Goal: Task Accomplishment & Management: Use online tool/utility

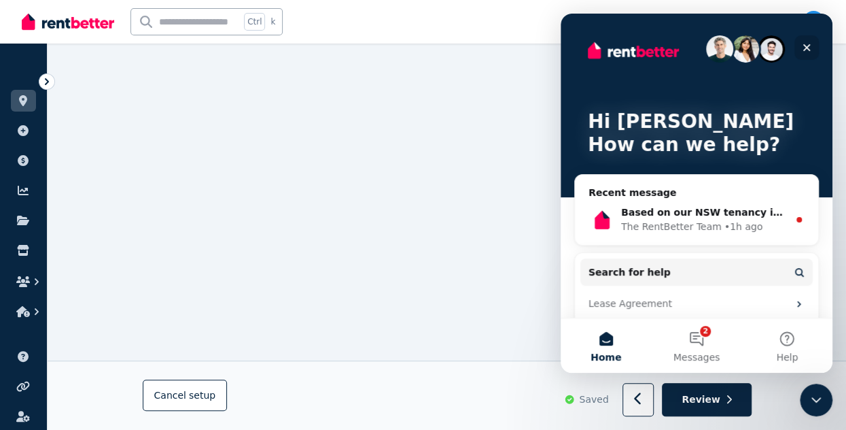
click at [807, 46] on icon "Close" at bounding box center [806, 47] width 11 height 11
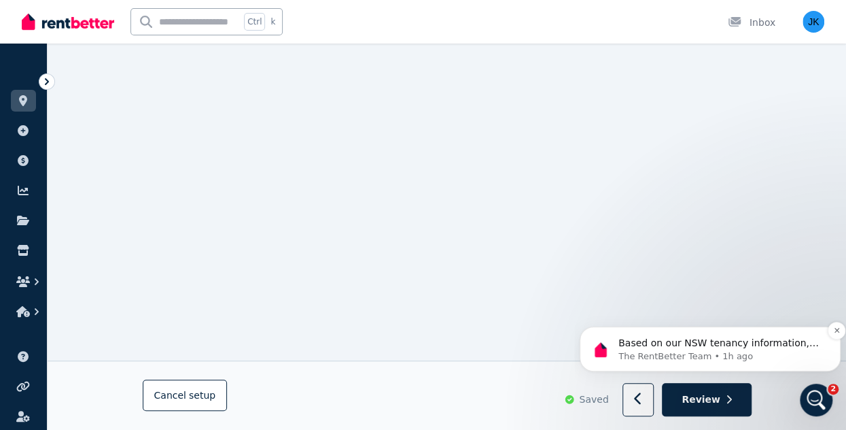
click at [699, 347] on p "Based on our NSW tenancy information, the standard forms required from NSW Fair…" at bounding box center [721, 343] width 205 height 14
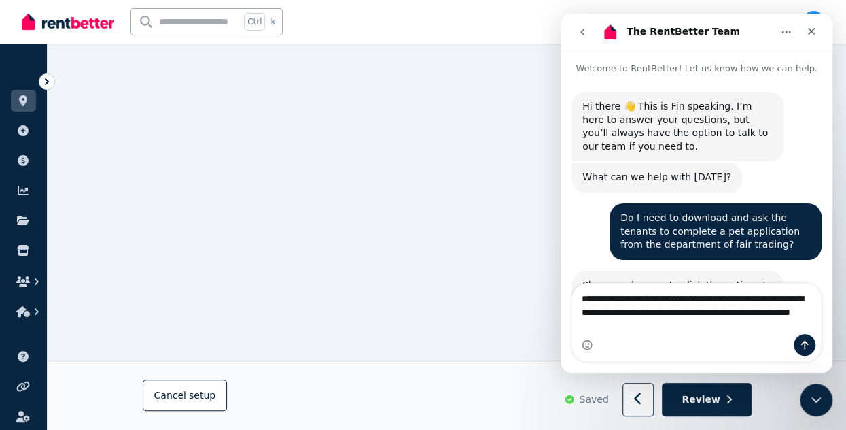
type textarea "**********"
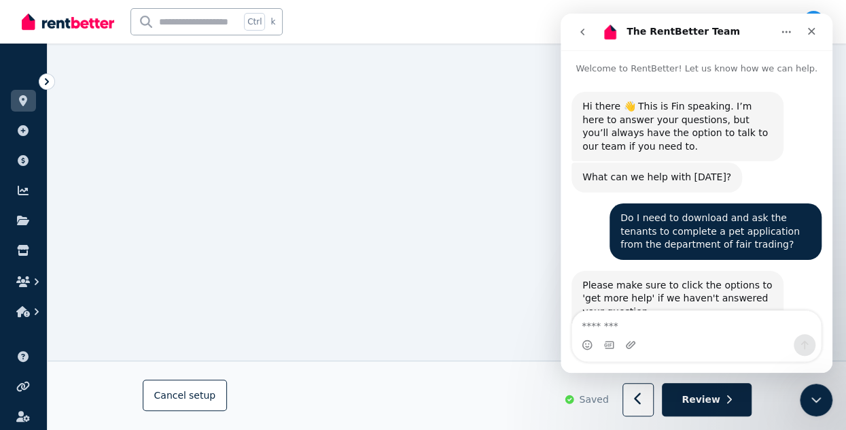
click at [788, 33] on icon "Home" at bounding box center [786, 32] width 11 height 11
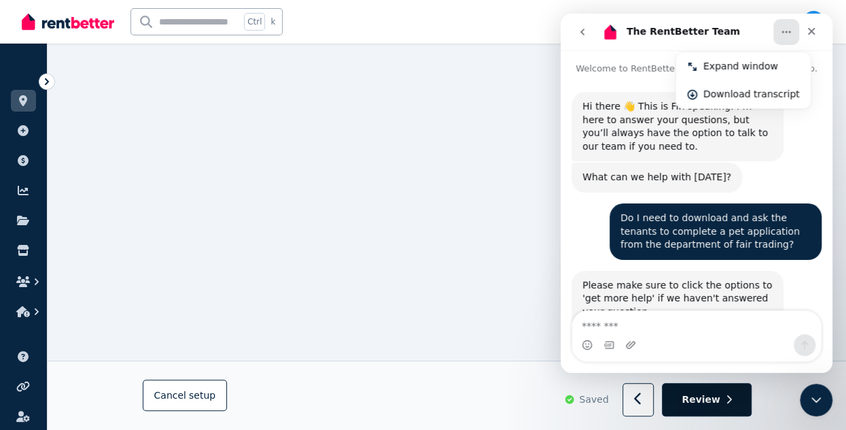
drag, startPoint x: 710, startPoint y: 404, endPoint x: 123, endPoint y: 354, distance: 588.7
click at [710, 404] on span "Review" at bounding box center [701, 400] width 39 height 14
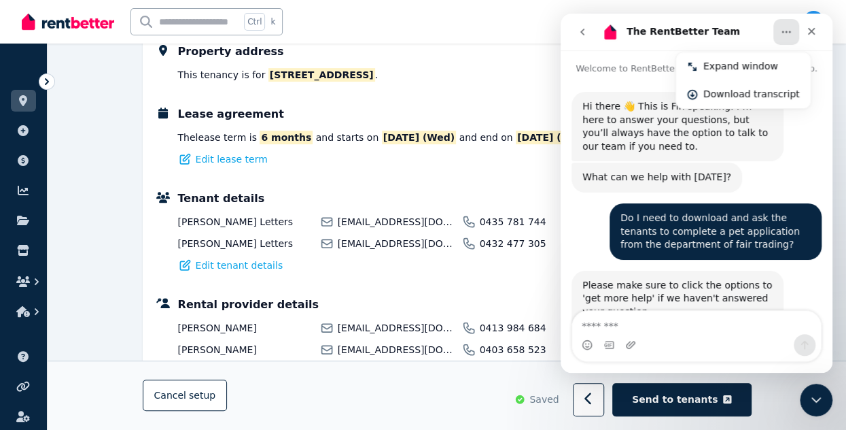
select select "**********"
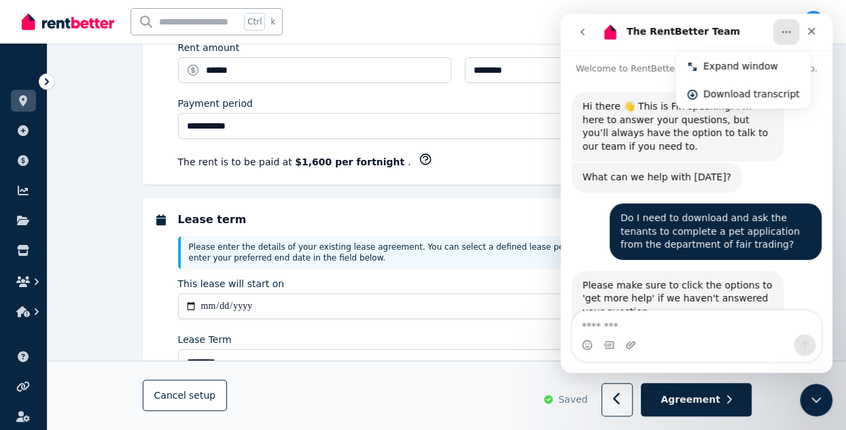
click at [358, 33] on h5 "Rent" at bounding box center [458, 24] width 560 height 16
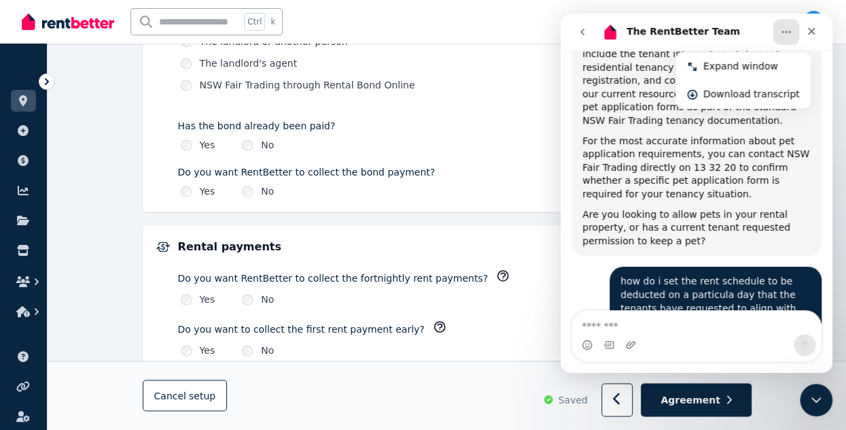
scroll to position [841, 0]
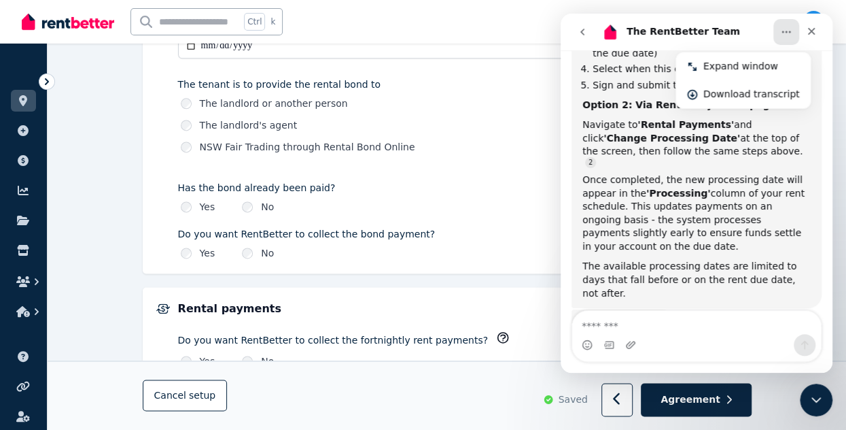
select select "**********"
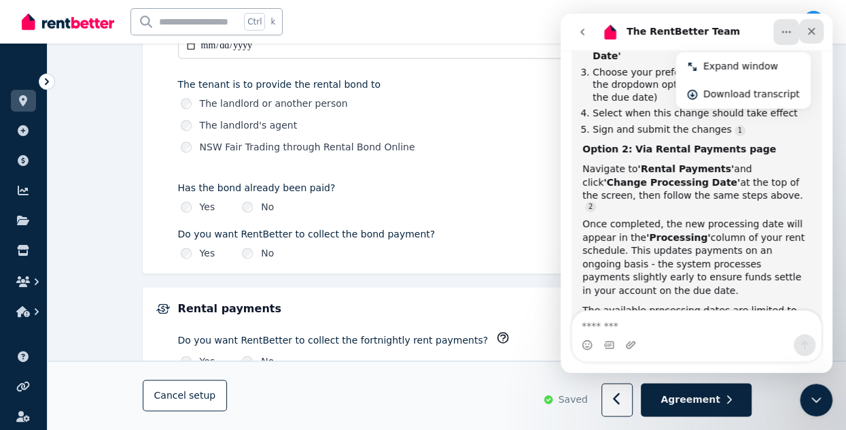
click at [815, 30] on icon "Close" at bounding box center [811, 31] width 11 height 11
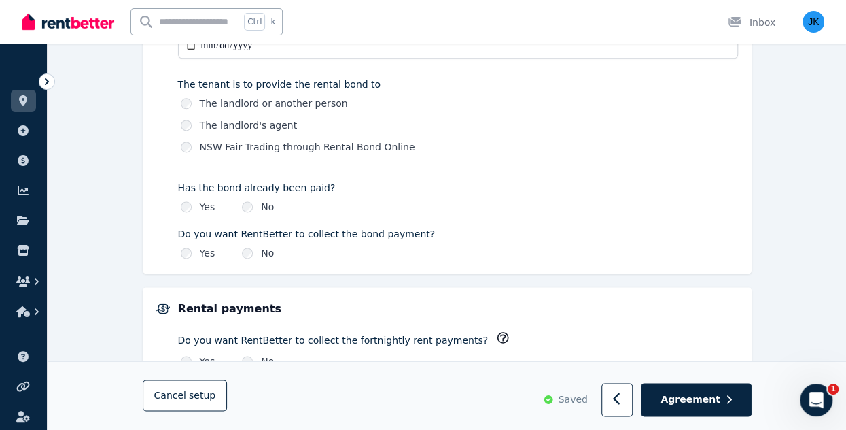
click at [549, 214] on div "**********" at bounding box center [458, 56] width 560 height 408
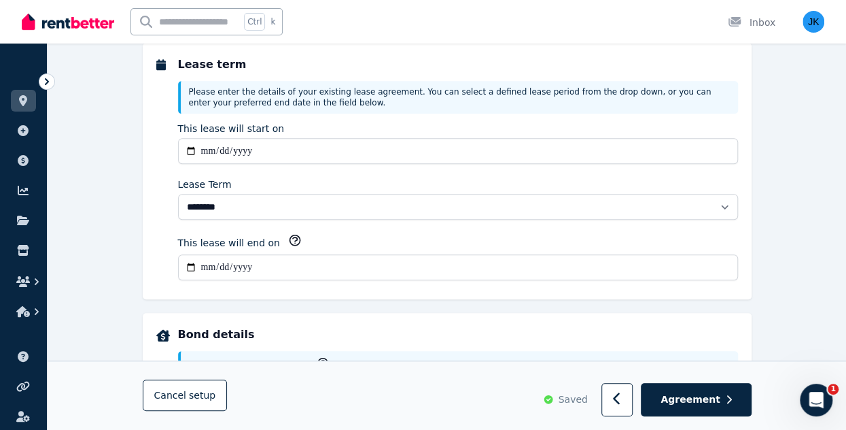
scroll to position [0, 0]
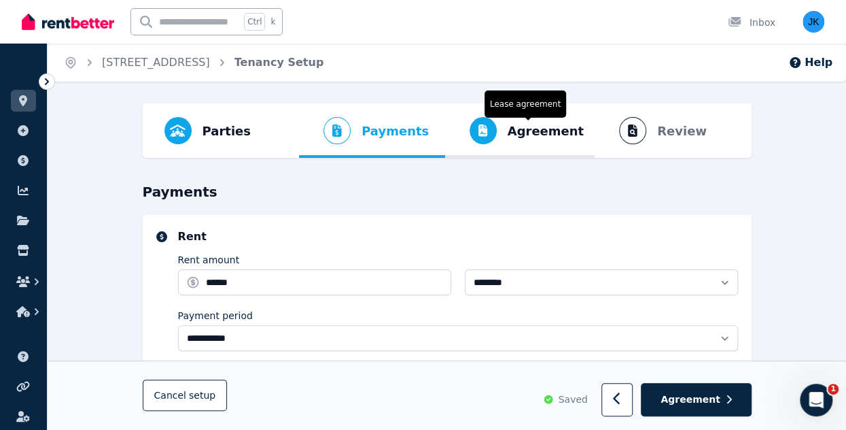
click at [556, 135] on span "Agreement" at bounding box center [546, 131] width 77 height 19
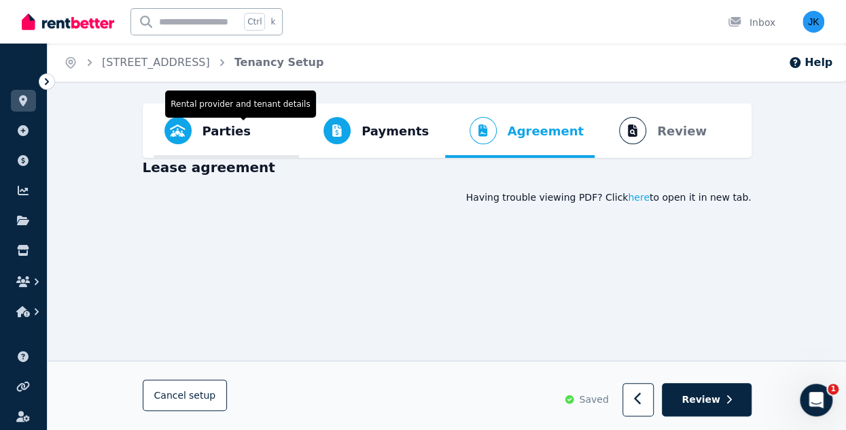
click at [213, 133] on span "Parties" at bounding box center [227, 131] width 48 height 19
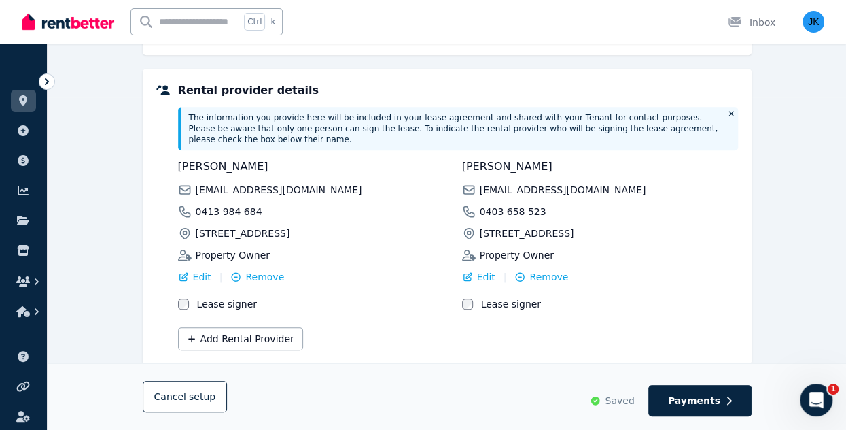
scroll to position [348, 0]
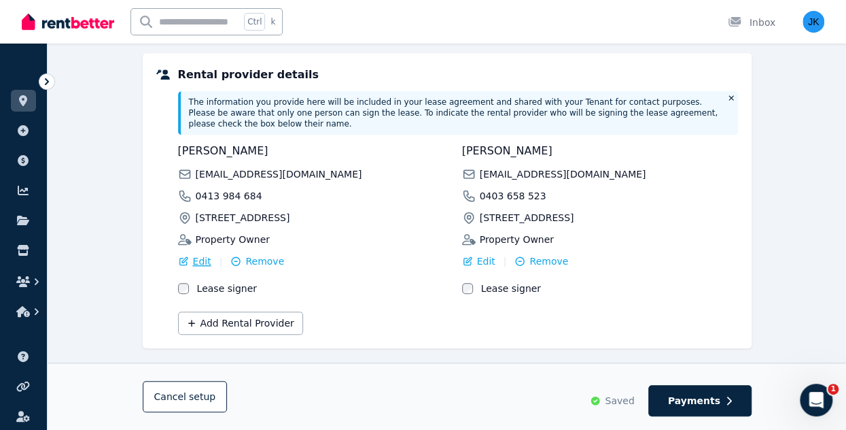
click at [203, 254] on span "Edit" at bounding box center [202, 261] width 18 height 14
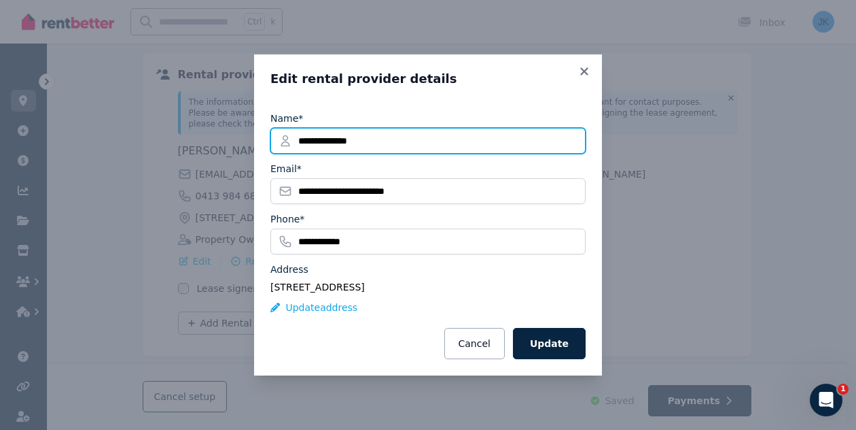
click at [301, 141] on input "**********" at bounding box center [428, 141] width 315 height 26
click at [333, 141] on input "**********" at bounding box center [428, 141] width 315 height 26
type input "**********"
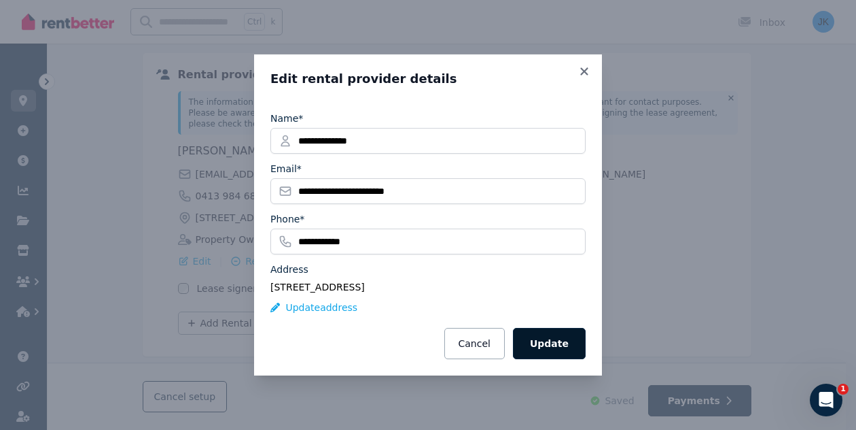
click at [567, 343] on button "Update" at bounding box center [549, 343] width 73 height 31
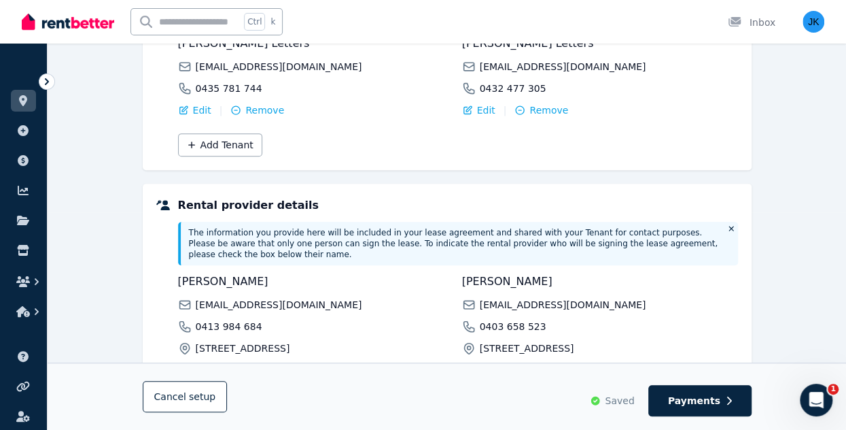
scroll to position [0, 0]
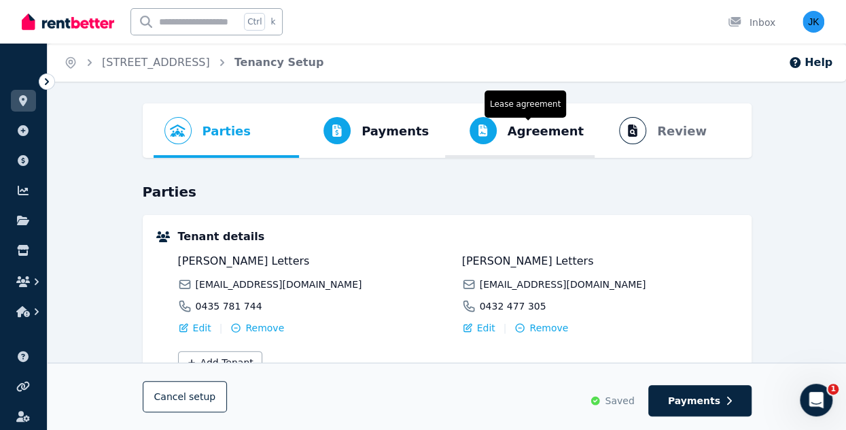
click at [538, 139] on span "Agreement" at bounding box center [546, 131] width 77 height 19
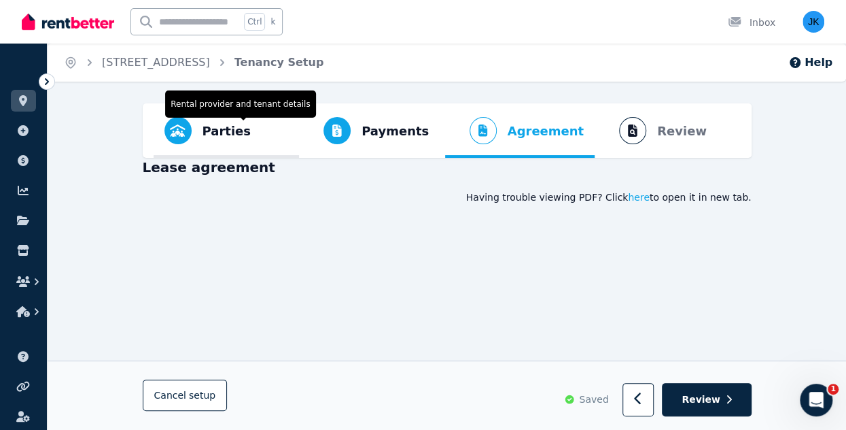
click at [230, 128] on span "Parties" at bounding box center [227, 131] width 48 height 19
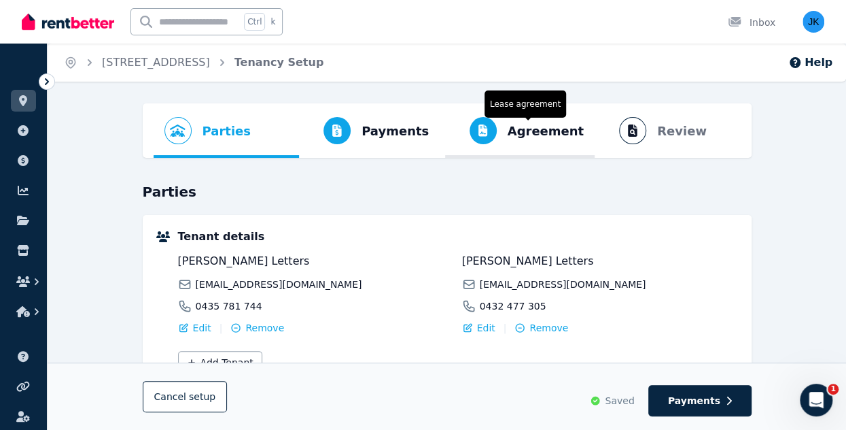
click at [544, 123] on span "Agreement" at bounding box center [546, 131] width 77 height 19
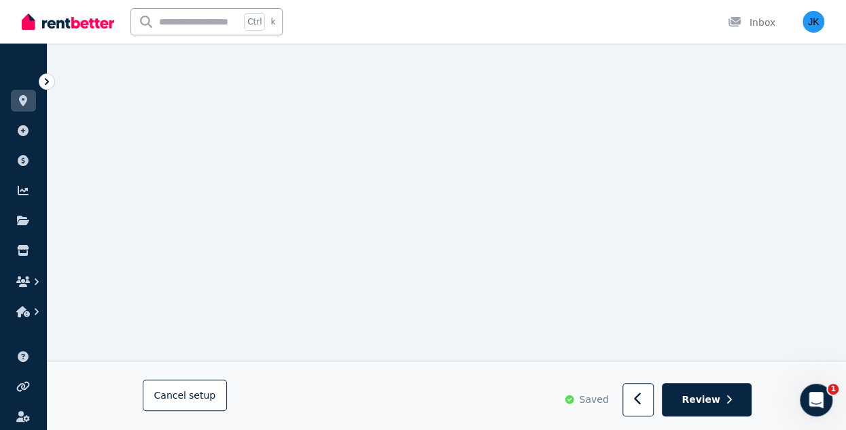
scroll to position [212, 0]
click at [641, 409] on button "button" at bounding box center [639, 399] width 32 height 33
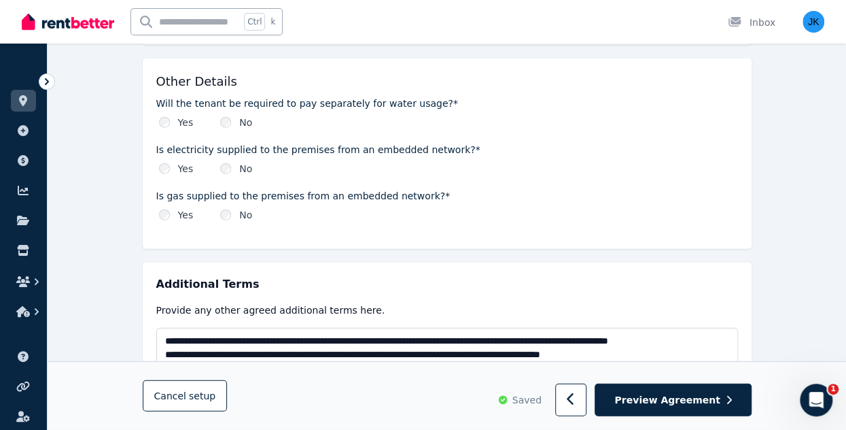
scroll to position [1664, 0]
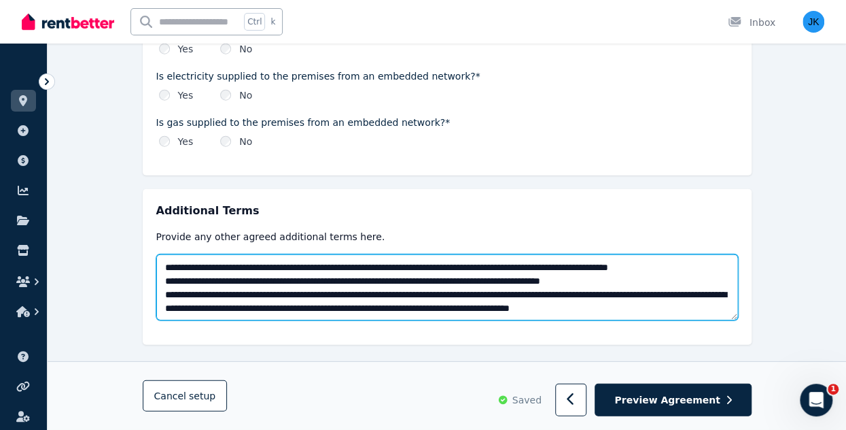
click at [665, 260] on textarea "**********" at bounding box center [447, 287] width 582 height 66
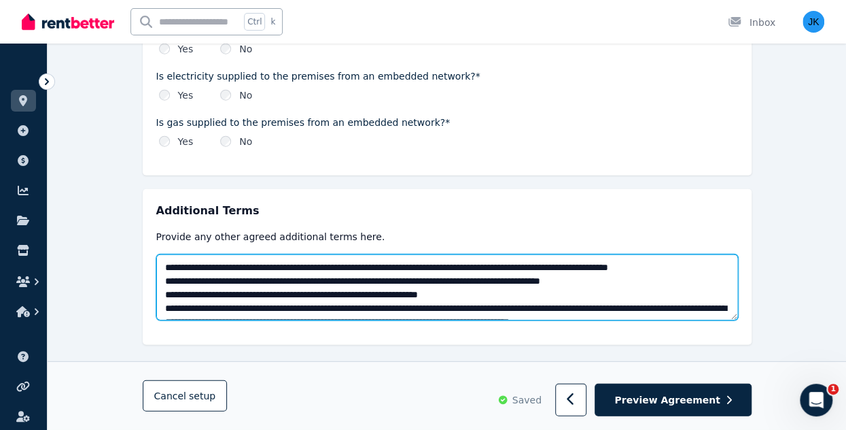
click at [351, 273] on textarea "**********" at bounding box center [447, 287] width 582 height 66
click at [529, 275] on textarea "**********" at bounding box center [447, 287] width 582 height 66
click at [718, 254] on textarea "**********" at bounding box center [447, 287] width 582 height 66
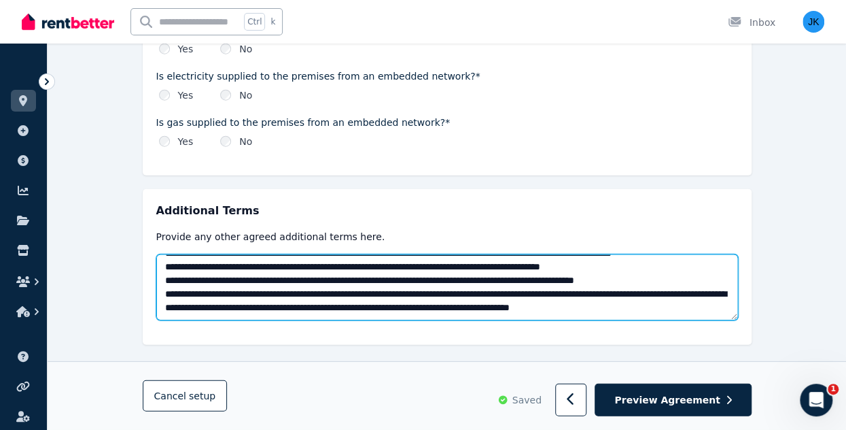
scroll to position [5, 0]
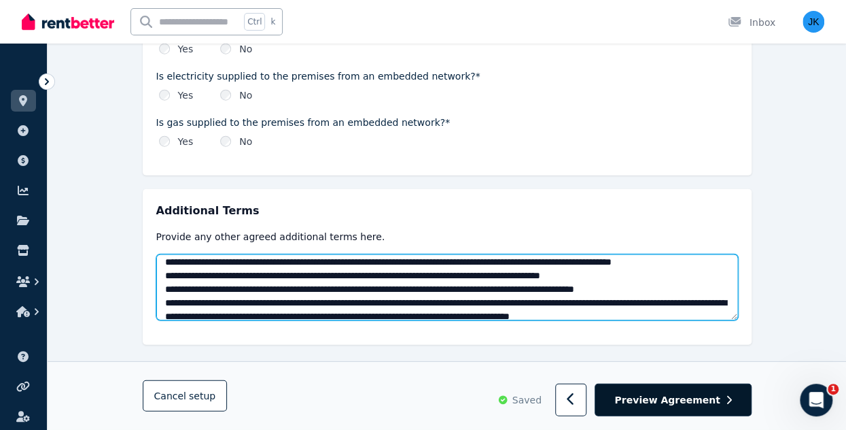
type textarea "**********"
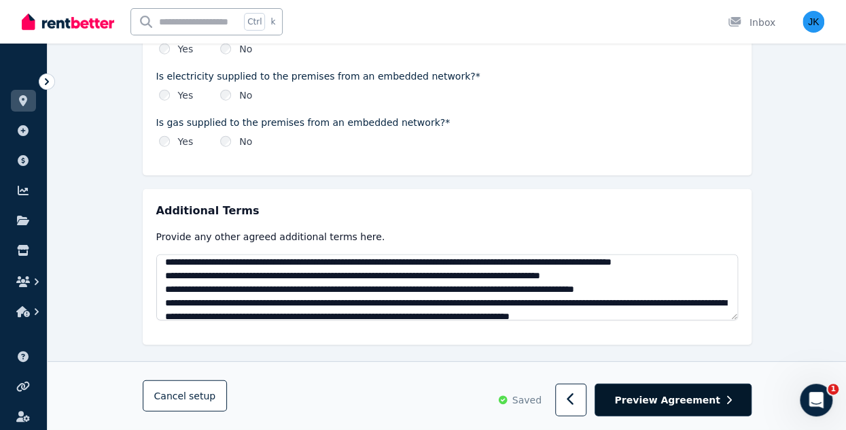
click at [689, 403] on span "Preview Agreement" at bounding box center [666, 400] width 105 height 14
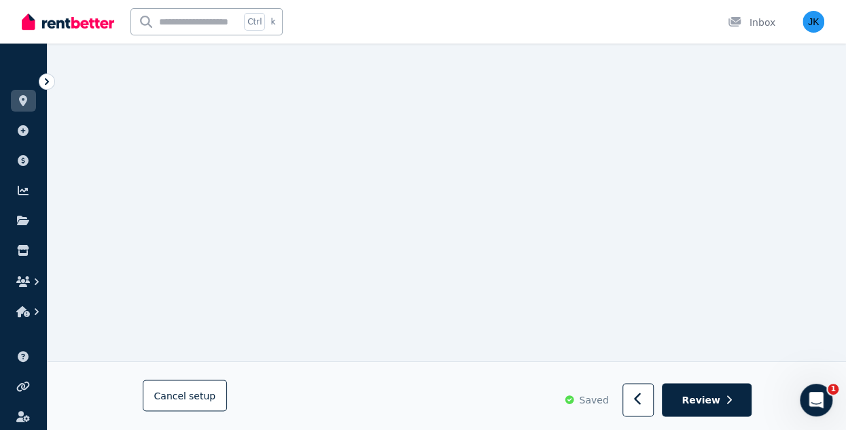
scroll to position [16431, 0]
click at [697, 402] on span "Review" at bounding box center [701, 400] width 39 height 14
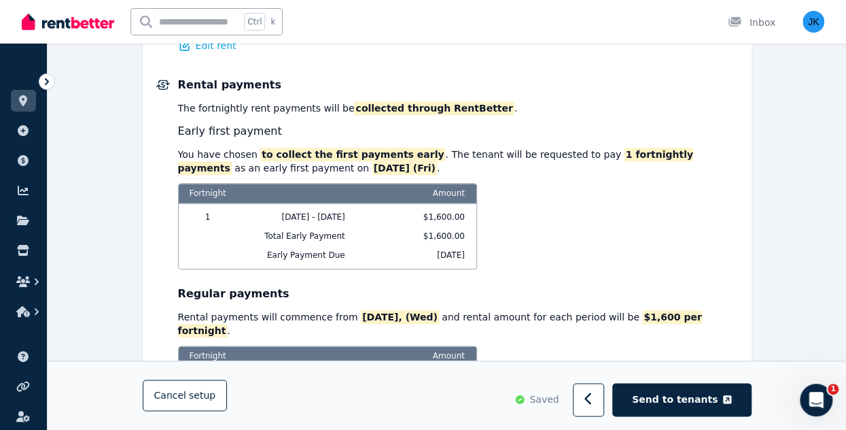
scroll to position [665, 0]
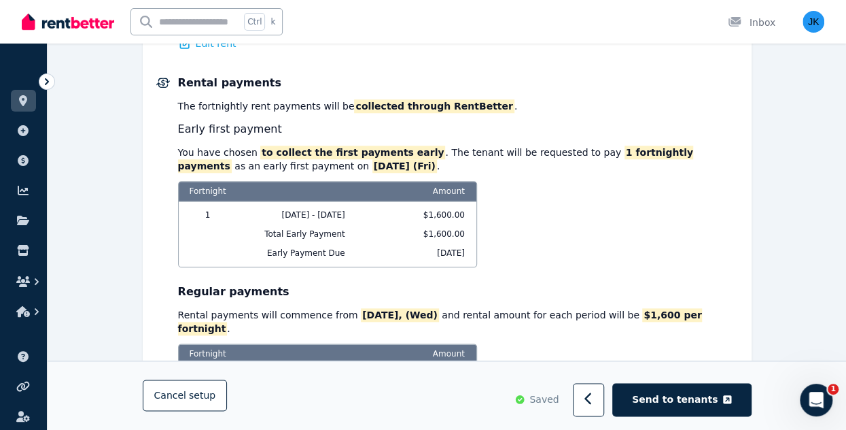
click at [704, 309] on div "Rental payments The Fortnightly rent payments will be collected through RentBet…" at bounding box center [458, 286] width 560 height 423
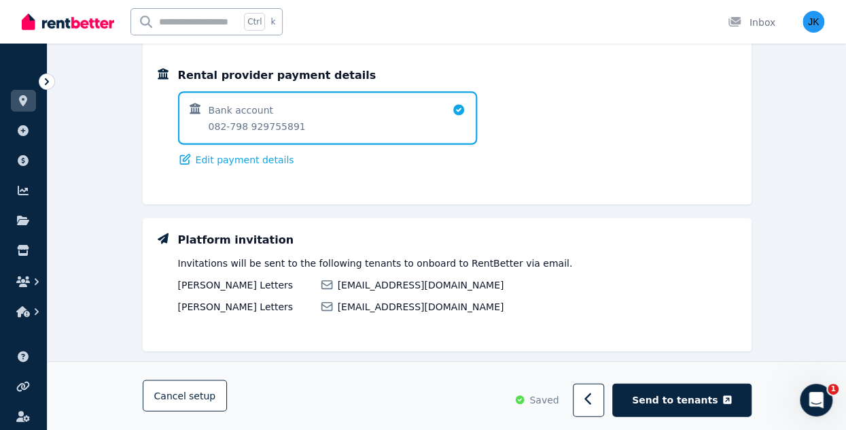
scroll to position [1215, 0]
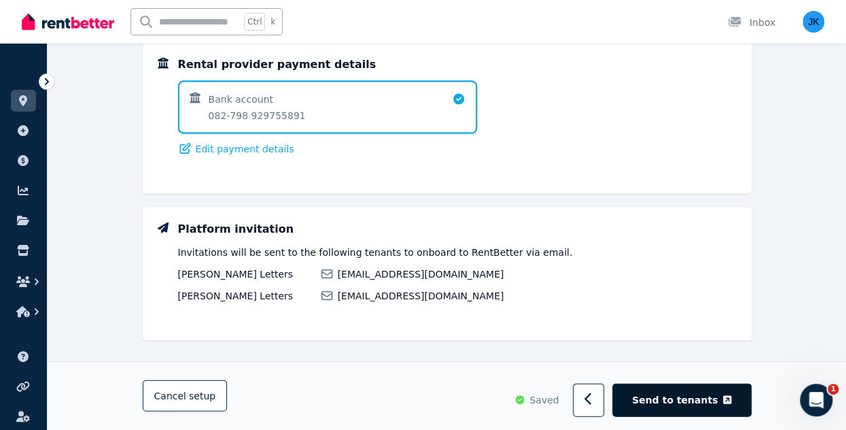
click at [689, 400] on span "Send to tenants" at bounding box center [675, 400] width 86 height 14
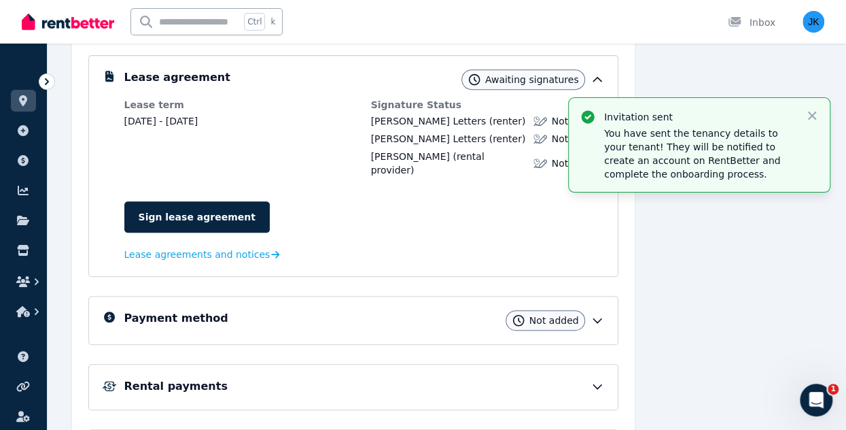
scroll to position [264, 0]
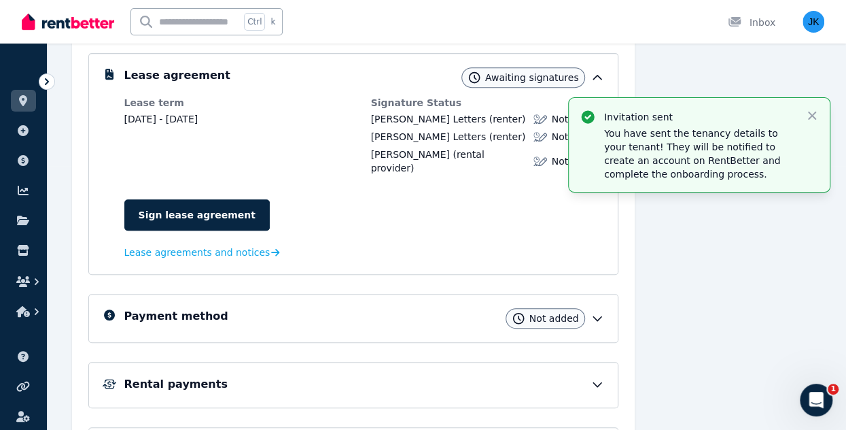
click at [589, 308] on div "Payment method Not added" at bounding box center [364, 318] width 480 height 20
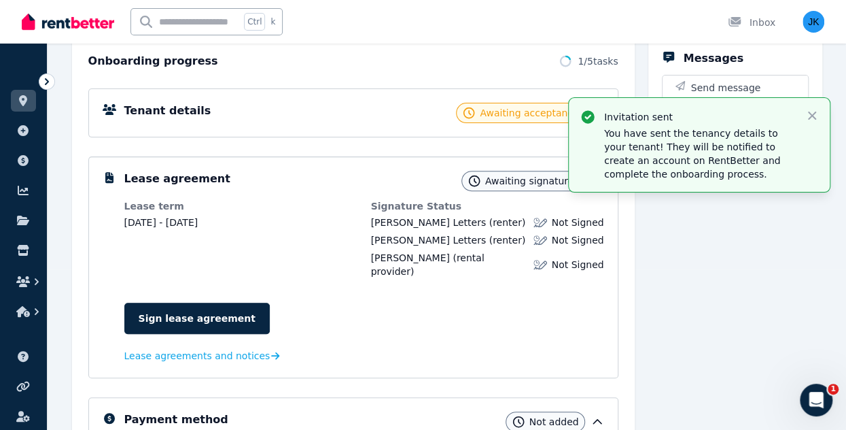
scroll to position [159, 0]
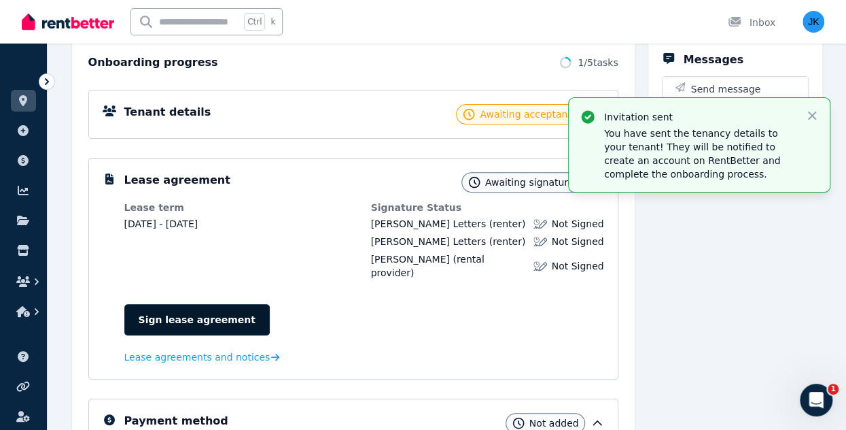
click at [190, 304] on link "Sign lease agreement" at bounding box center [196, 319] width 145 height 31
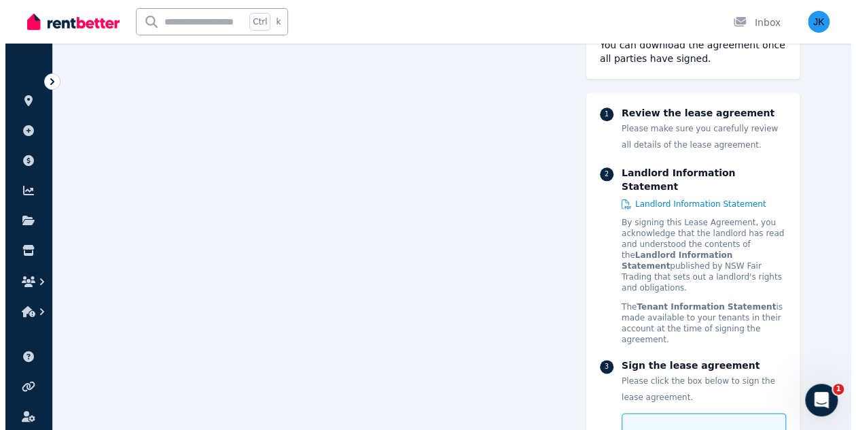
scroll to position [10689, 0]
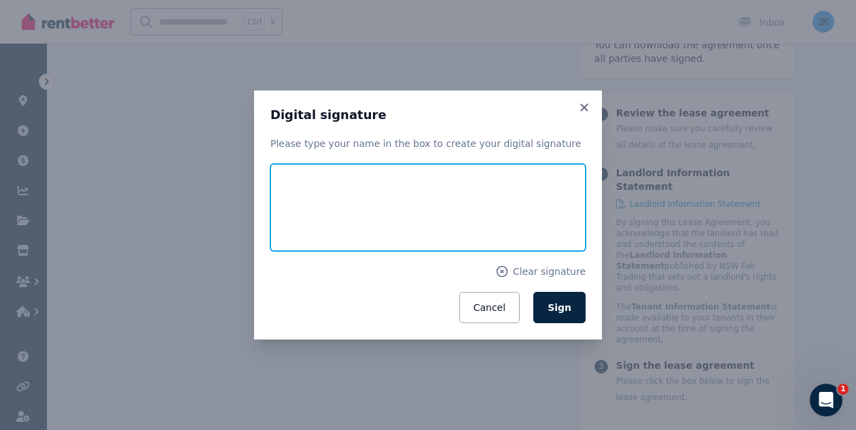
click at [337, 194] on input "text" at bounding box center [428, 207] width 315 height 87
type input "**********"
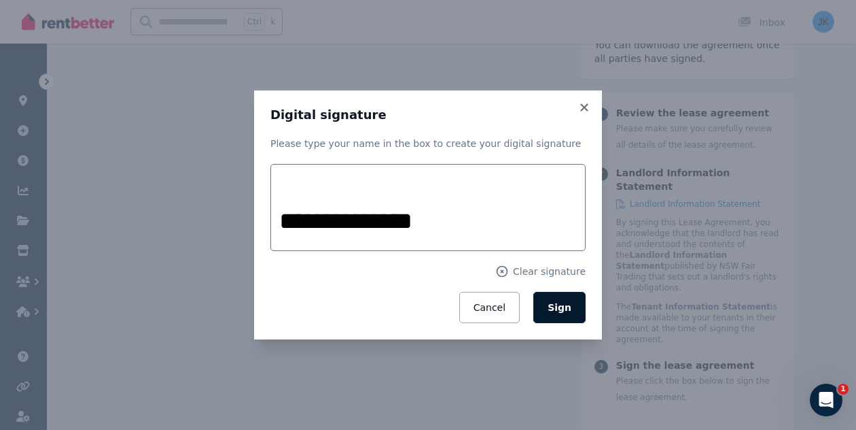
click at [565, 304] on span "Sign" at bounding box center [560, 307] width 24 height 11
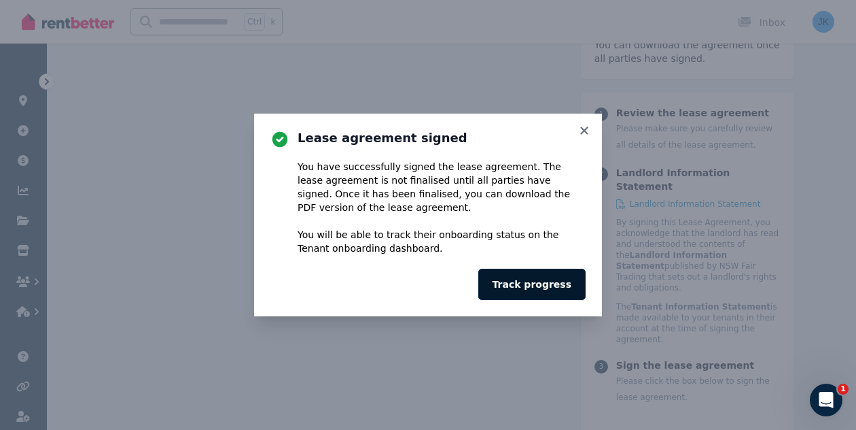
click at [548, 281] on button "Track progress" at bounding box center [532, 283] width 107 height 31
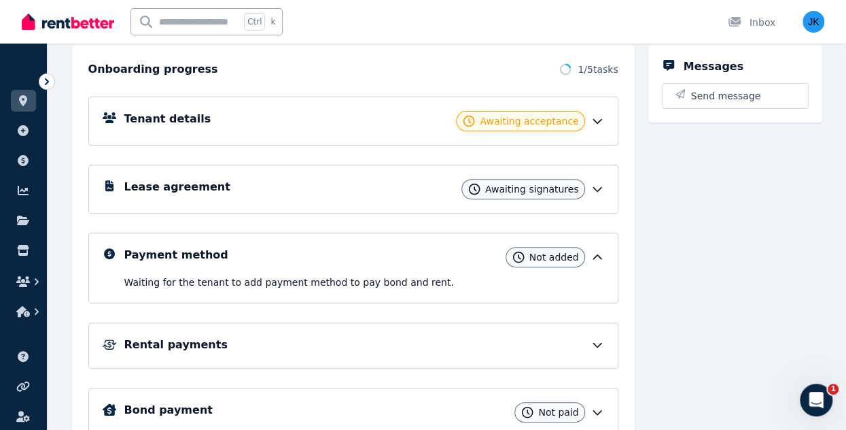
scroll to position [148, 0]
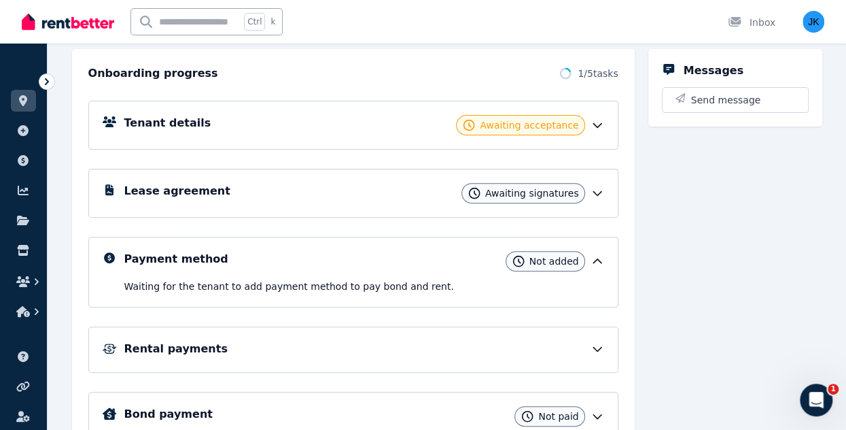
click at [565, 123] on span "Awaiting acceptance" at bounding box center [529, 125] width 99 height 14
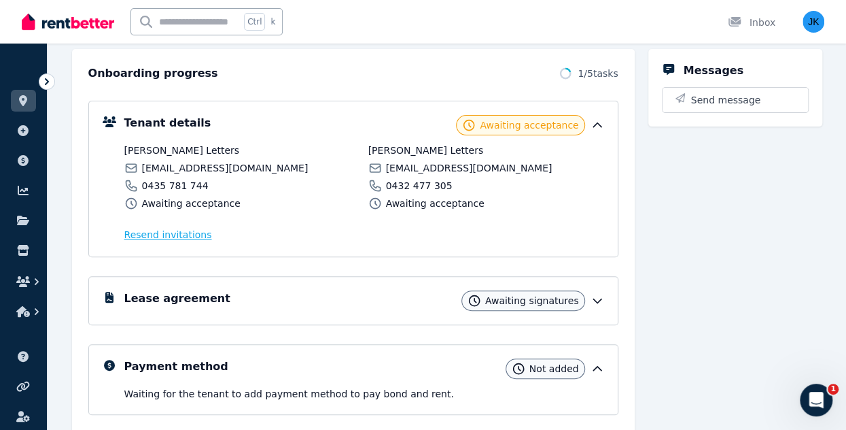
click at [192, 232] on span "Resend invitation s" at bounding box center [168, 235] width 88 height 14
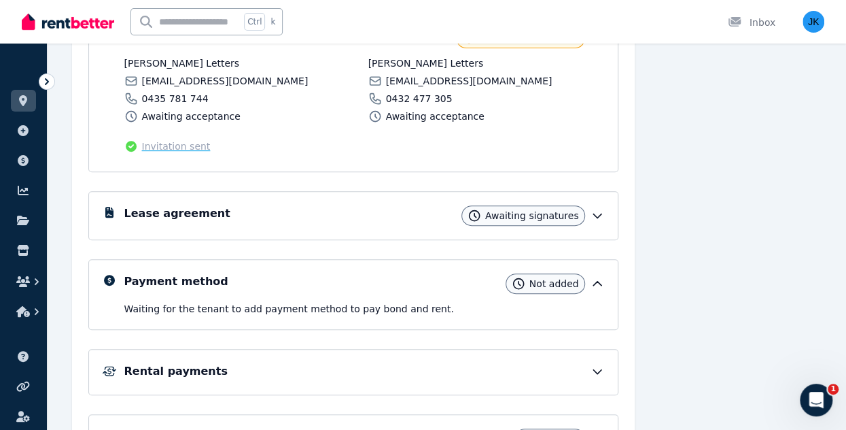
scroll to position [234, 0]
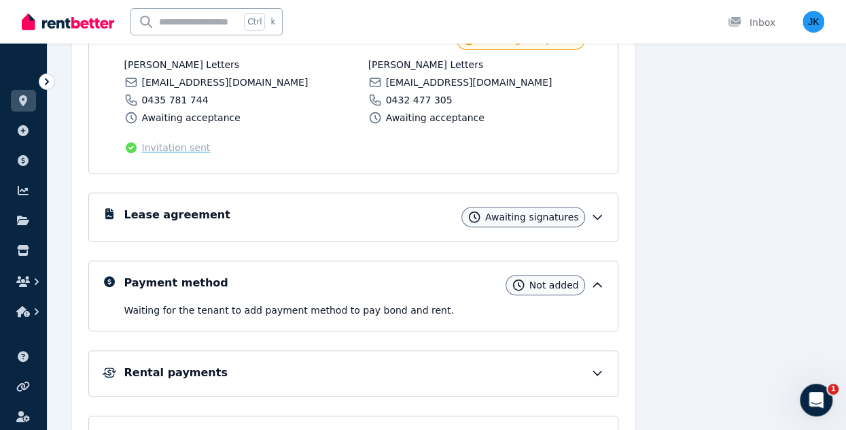
click at [598, 215] on icon at bounding box center [597, 217] width 8 height 4
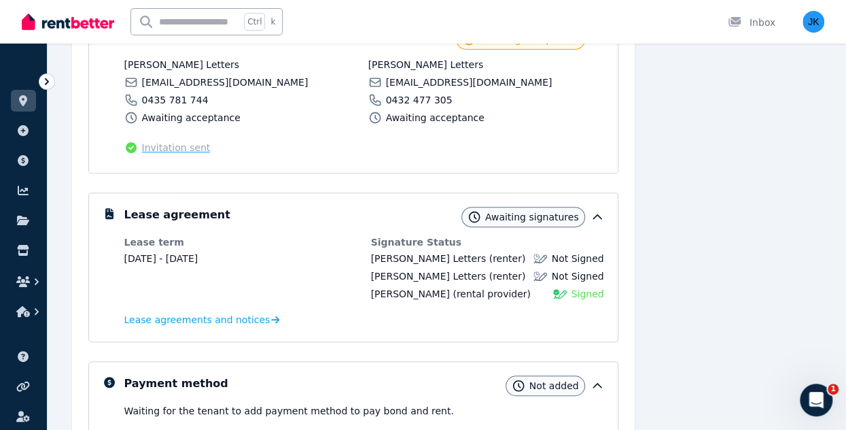
click at [570, 320] on div "Lease agreements and notices" at bounding box center [364, 319] width 480 height 16
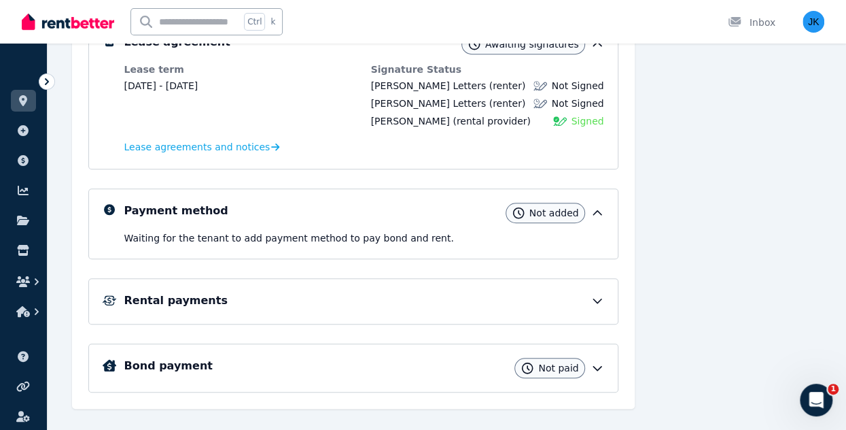
scroll to position [426, 0]
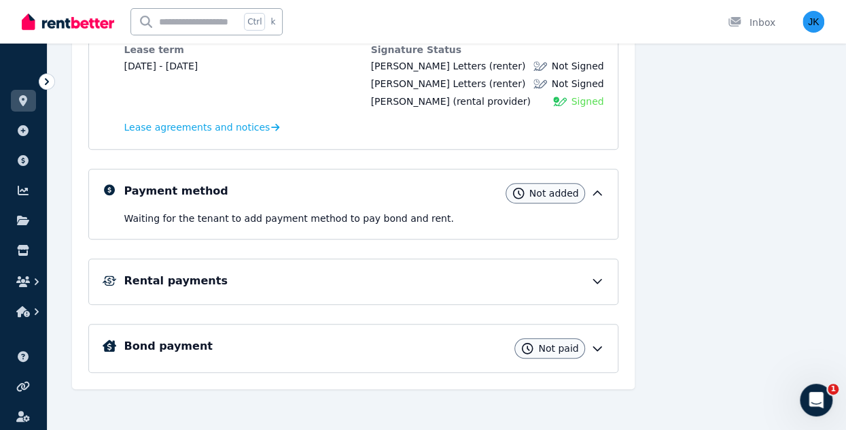
click at [593, 281] on icon at bounding box center [598, 281] width 14 height 14
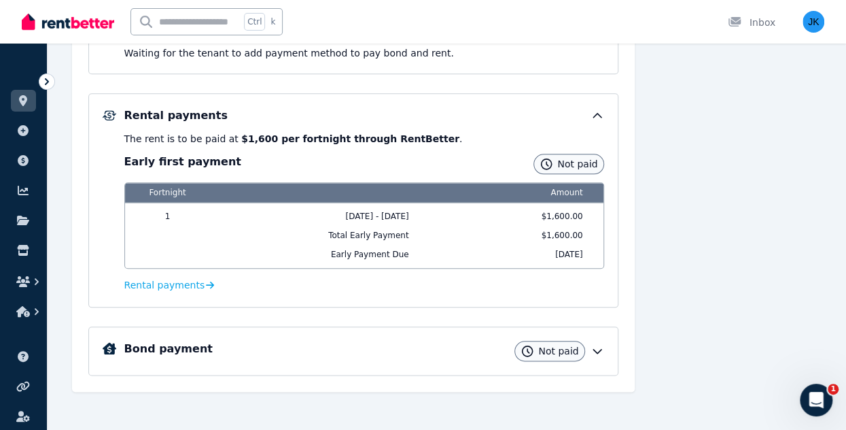
scroll to position [593, 0]
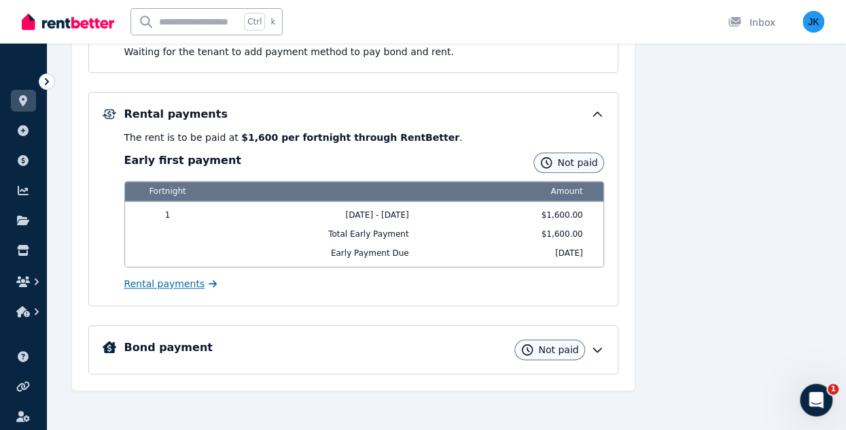
click at [176, 281] on span "Rental payments" at bounding box center [164, 284] width 81 height 14
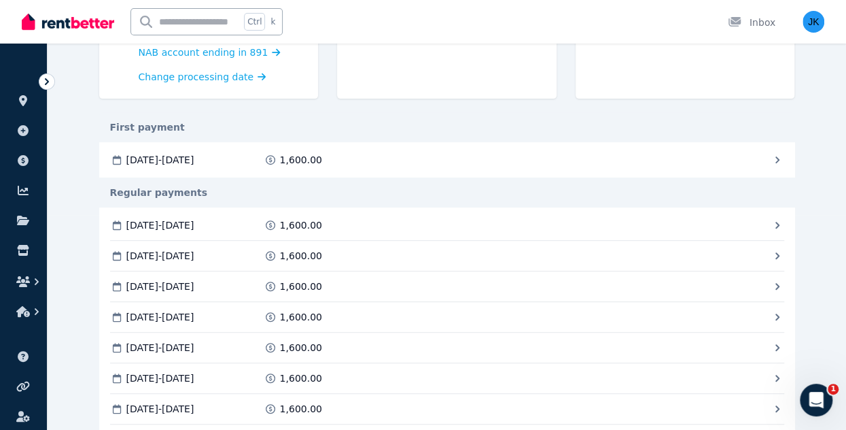
scroll to position [215, 0]
click at [776, 224] on icon at bounding box center [778, 224] width 4 height 7
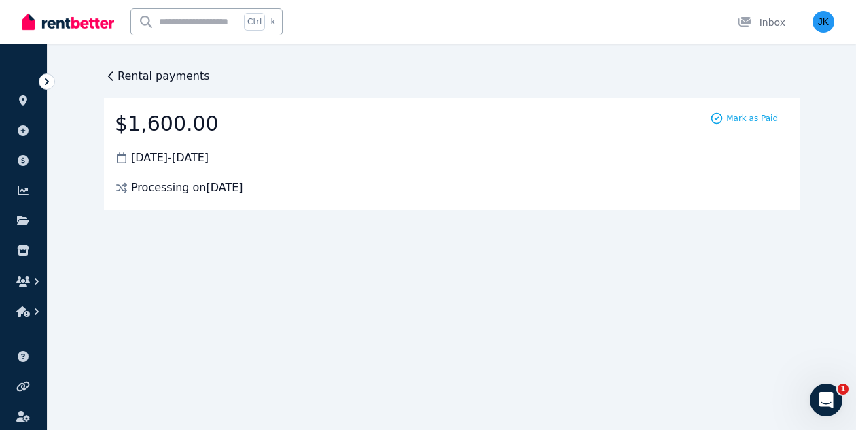
click at [158, 75] on span "Rental payments" at bounding box center [164, 76] width 92 height 16
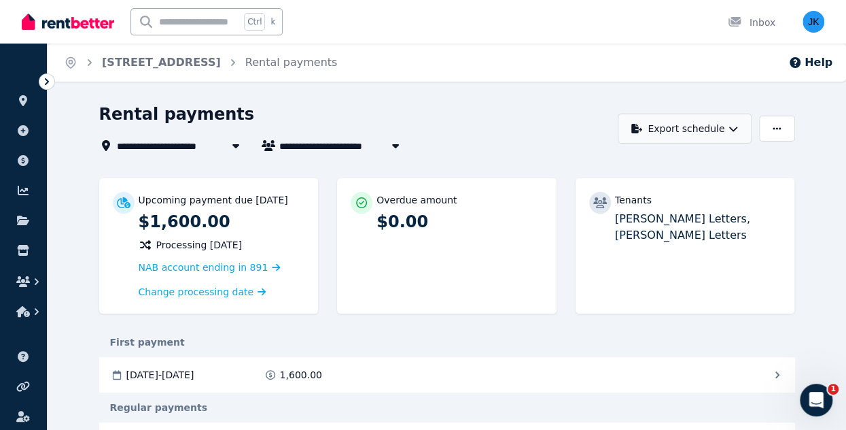
click at [730, 124] on icon "button" at bounding box center [734, 129] width 10 height 10
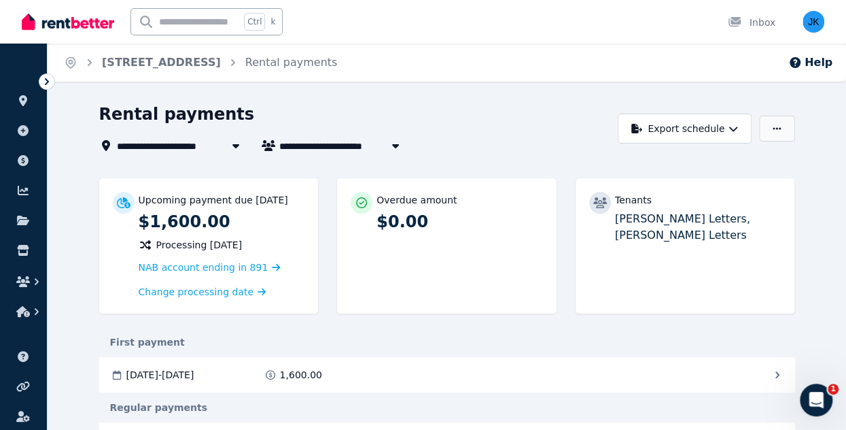
click at [774, 130] on icon "button" at bounding box center [777, 129] width 8 height 10
click at [194, 65] on link "[STREET_ADDRESS]" at bounding box center [161, 62] width 119 height 13
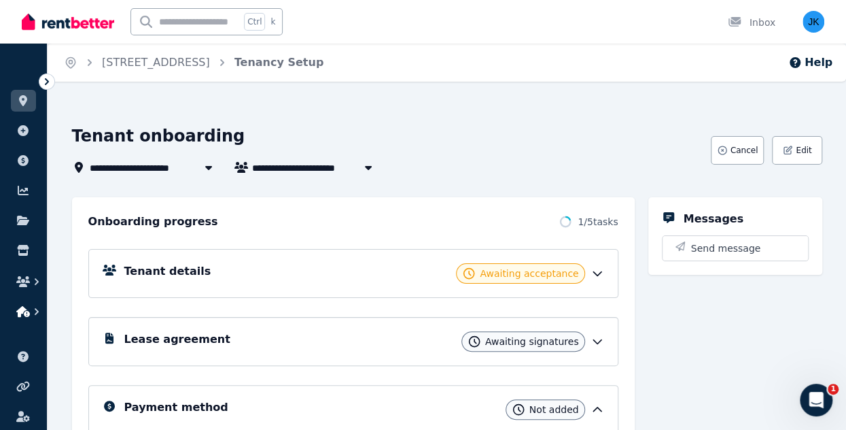
click at [22, 307] on icon "button" at bounding box center [23, 311] width 14 height 11
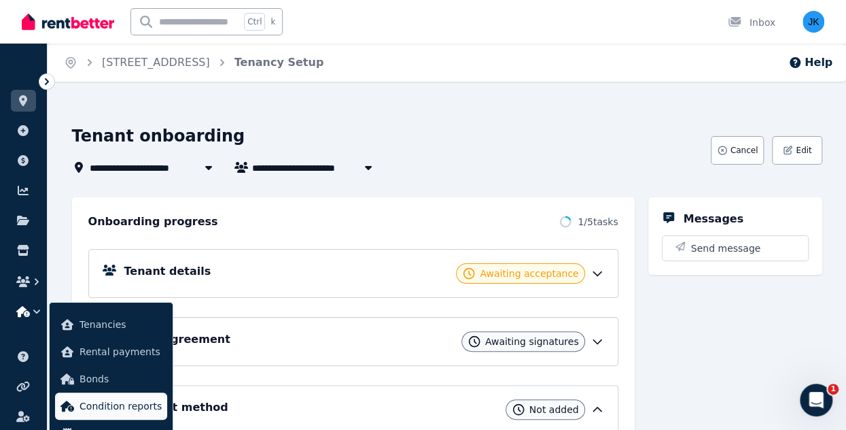
click at [128, 413] on span "Condition reports" at bounding box center [121, 406] width 82 height 16
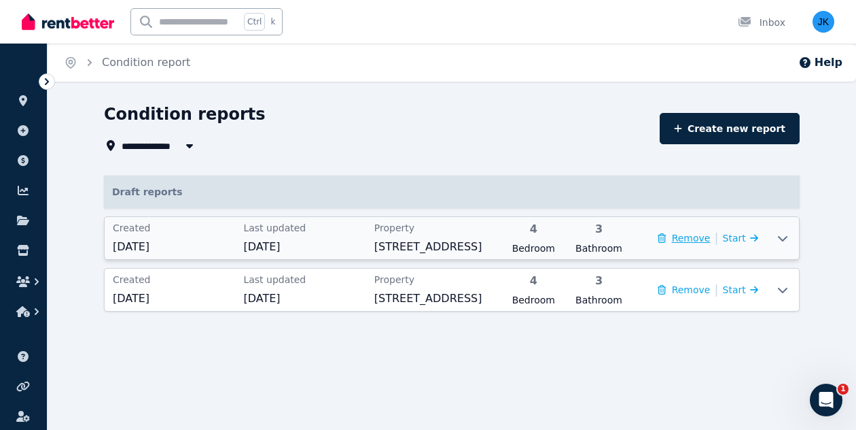
click at [685, 239] on button "Remove" at bounding box center [684, 238] width 52 height 14
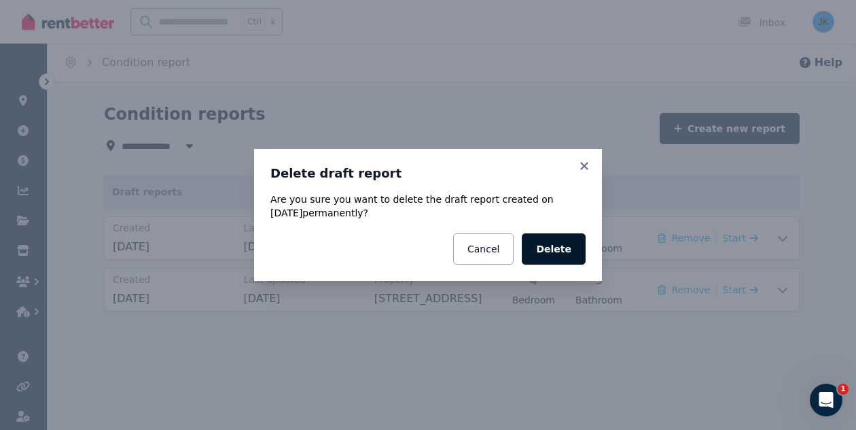
click at [561, 252] on button "Delete" at bounding box center [554, 248] width 64 height 31
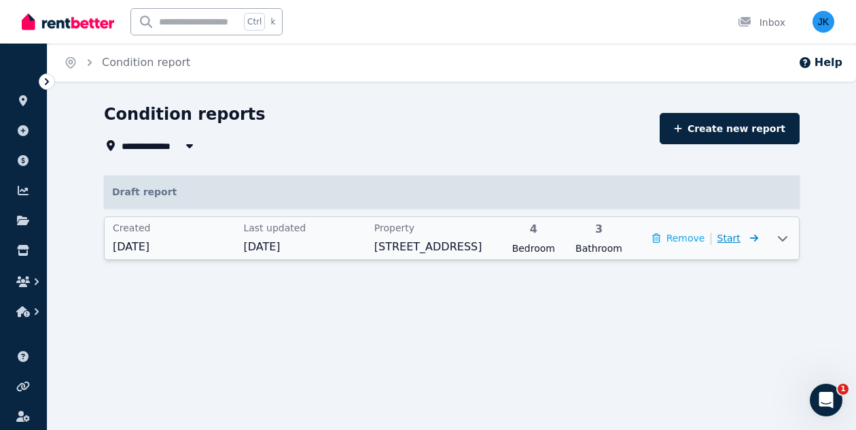
click at [735, 236] on span "Start" at bounding box center [729, 237] width 23 height 11
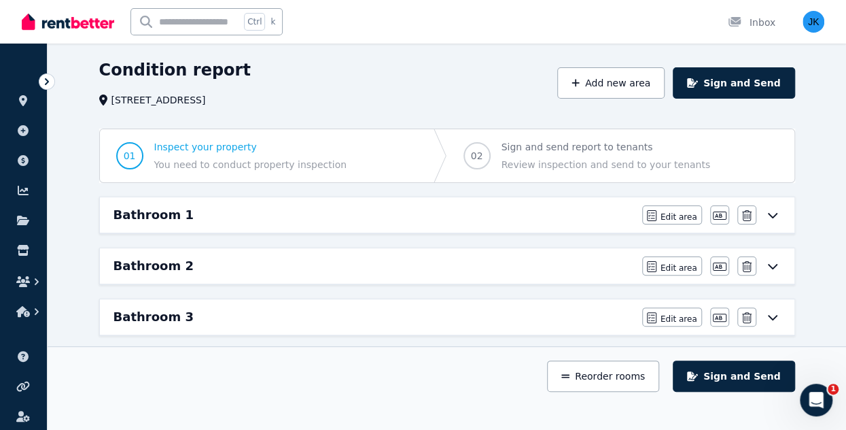
scroll to position [64, 0]
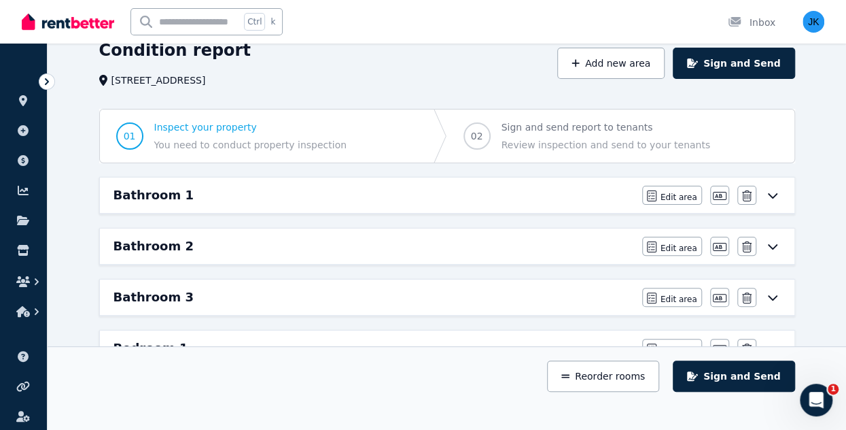
click at [773, 195] on icon at bounding box center [773, 195] width 16 height 11
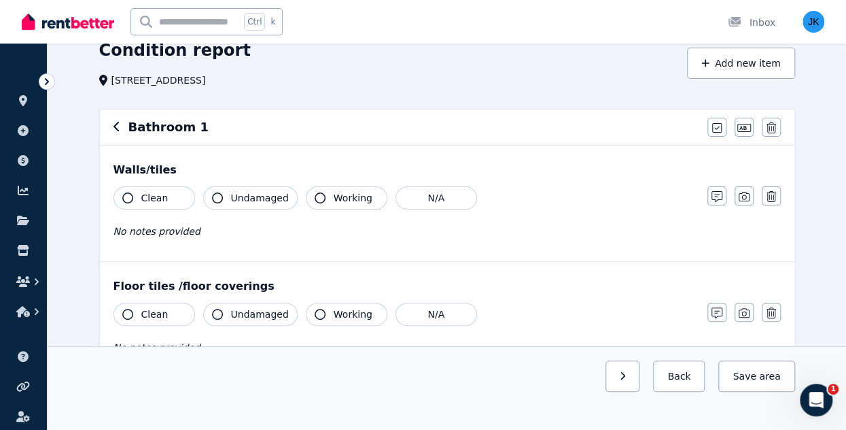
scroll to position [0, 0]
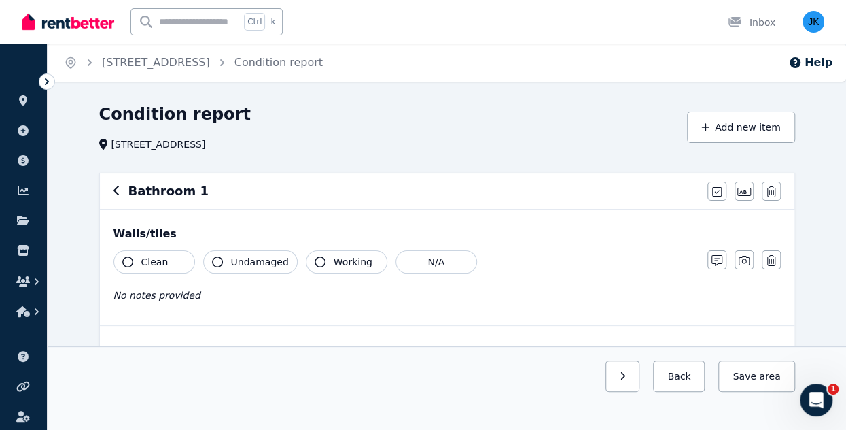
click at [157, 259] on span "Clean" at bounding box center [154, 262] width 27 height 14
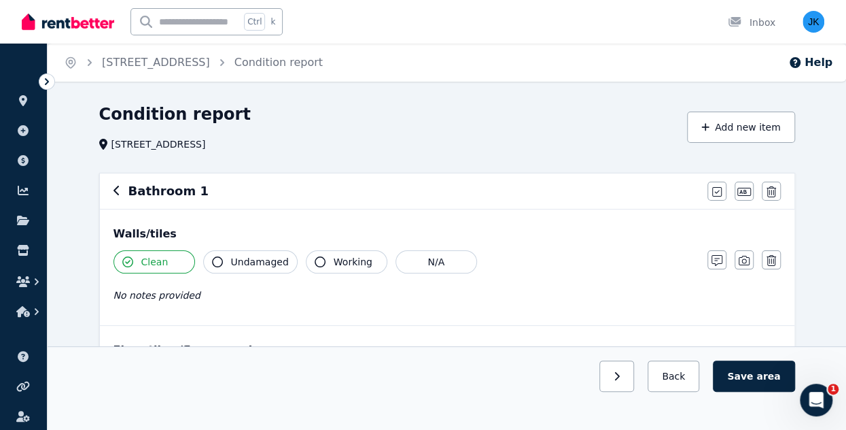
click at [242, 266] on span "Undamaged" at bounding box center [260, 262] width 58 height 14
click at [335, 264] on span "Working" at bounding box center [353, 262] width 39 height 14
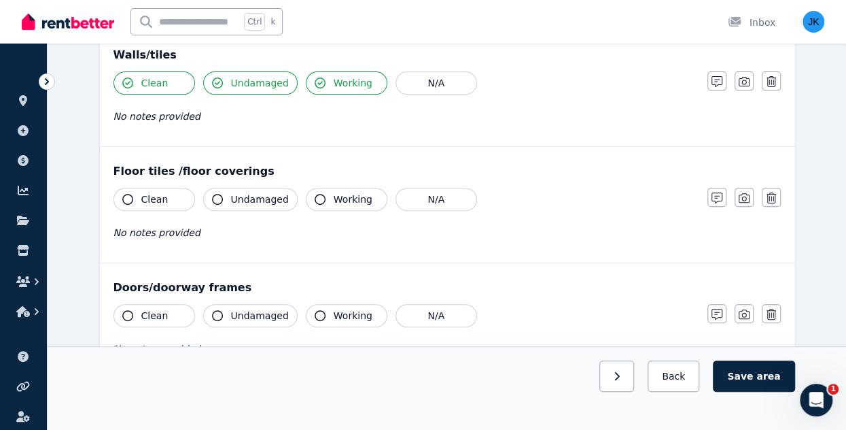
scroll to position [176, 0]
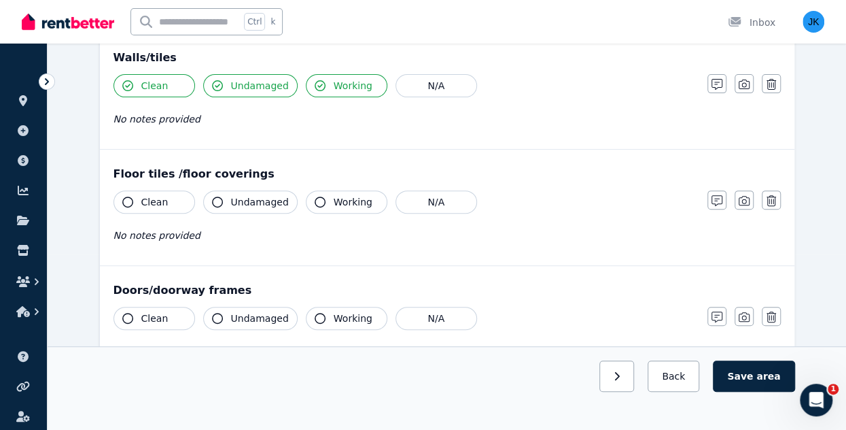
click at [152, 198] on span "Clean" at bounding box center [154, 202] width 27 height 14
click at [244, 206] on span "Undamaged" at bounding box center [260, 202] width 58 height 14
click at [344, 205] on span "Working" at bounding box center [353, 202] width 39 height 14
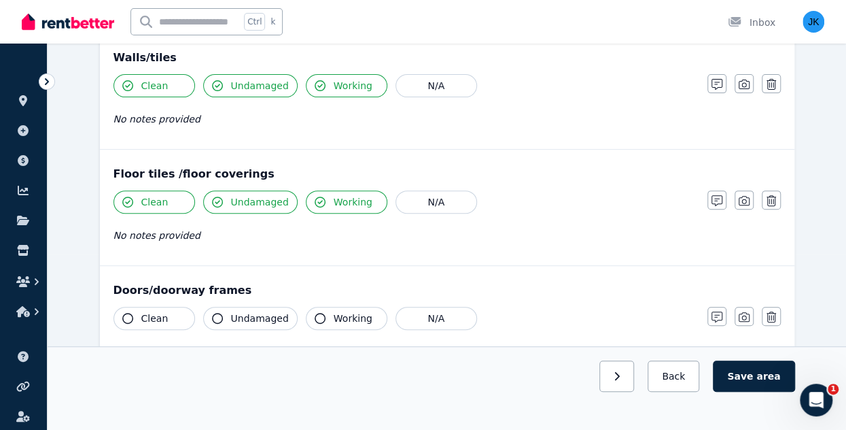
click at [165, 317] on button "Clean" at bounding box center [155, 318] width 82 height 23
click at [246, 320] on span "Undamaged" at bounding box center [260, 318] width 58 height 14
click at [358, 322] on span "Working" at bounding box center [353, 318] width 39 height 14
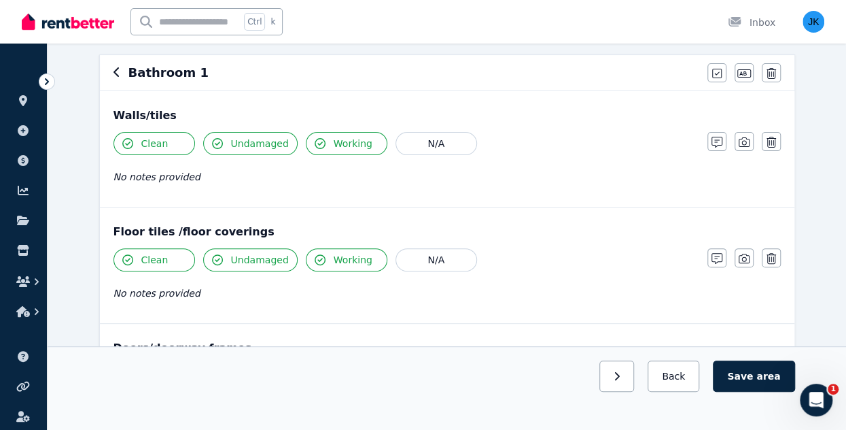
scroll to position [141, 0]
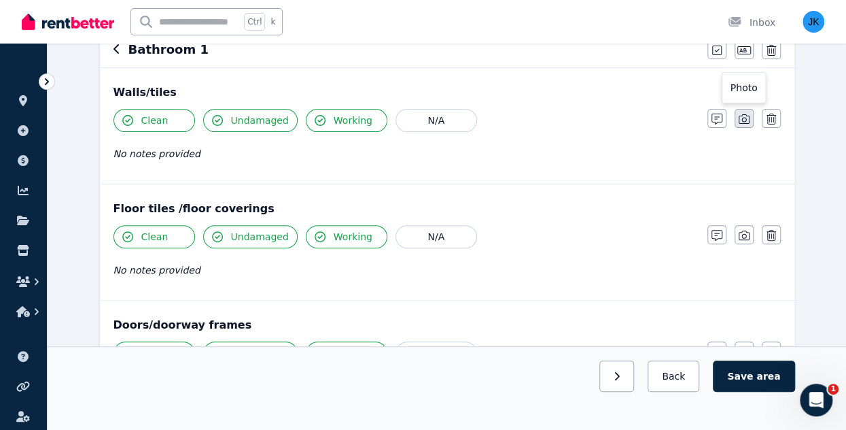
click at [744, 118] on icon "button" at bounding box center [744, 119] width 11 height 10
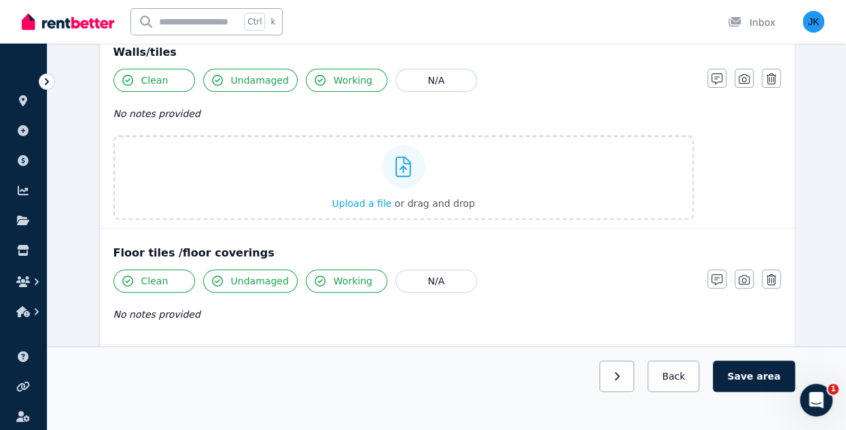
scroll to position [186, 0]
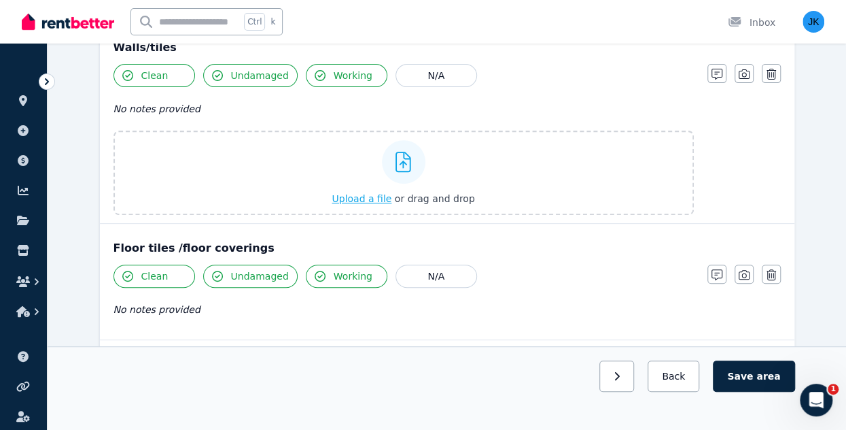
click at [372, 196] on span "Upload a file" at bounding box center [362, 198] width 60 height 11
click at [693, 162] on label "Upload a file or drag and drop" at bounding box center [404, 173] width 580 height 84
click at [0, 0] on input "Upload a file or drag and drop" at bounding box center [0, 0] width 0 height 0
click at [682, 294] on div "Clean Undamaged Working N/A No notes provided" at bounding box center [404, 297] width 580 height 67
click at [753, 380] on button "Save area" at bounding box center [754, 375] width 82 height 31
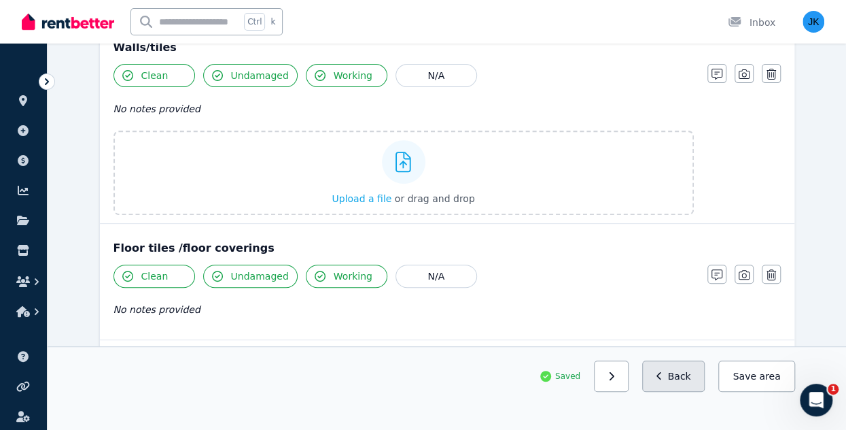
click at [686, 377] on button "Back" at bounding box center [673, 375] width 63 height 31
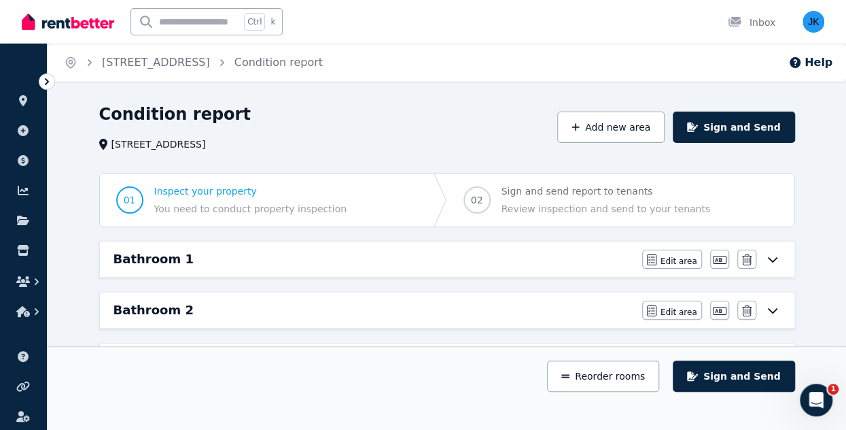
scroll to position [15, 0]
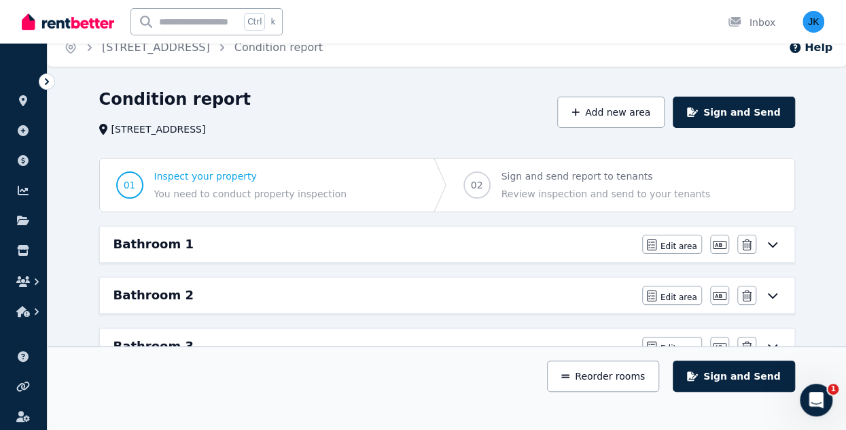
drag, startPoint x: 843, startPoint y: 141, endPoint x: 849, endPoint y: 181, distance: 40.6
click at [846, 181] on html "Open main menu Ctrl k Inbox Open user menu ORGANISE Properties Add property Pay…" at bounding box center [423, 200] width 846 height 430
click at [673, 242] on span "Edit area" at bounding box center [679, 246] width 37 height 11
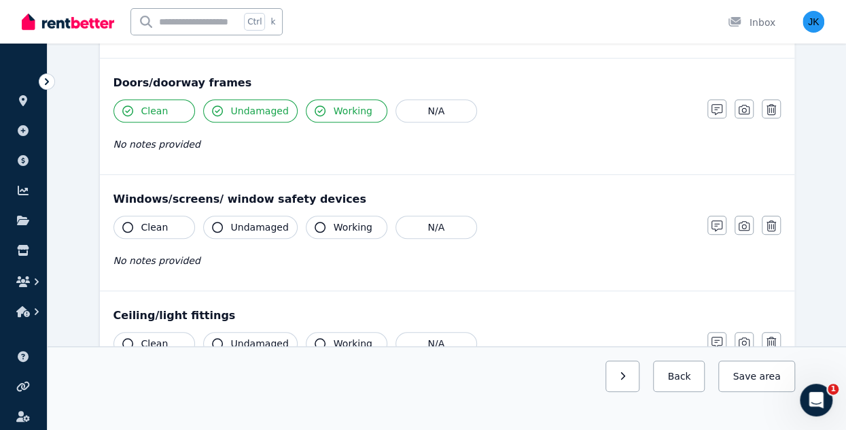
scroll to position [394, 0]
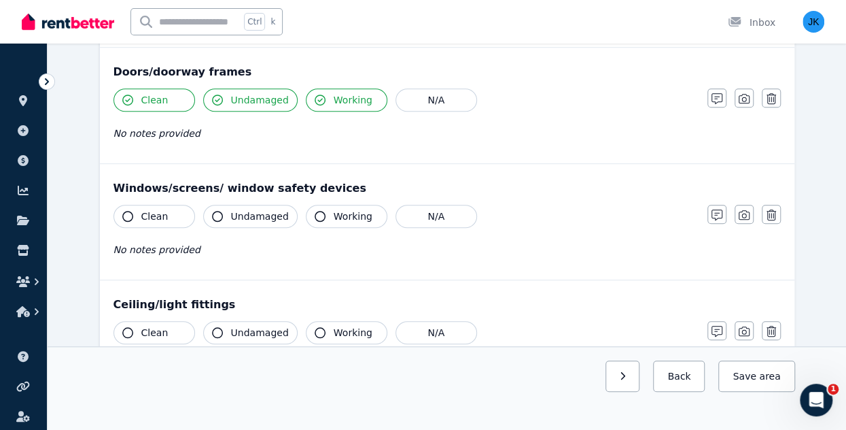
click at [153, 217] on span "Clean" at bounding box center [154, 216] width 27 height 14
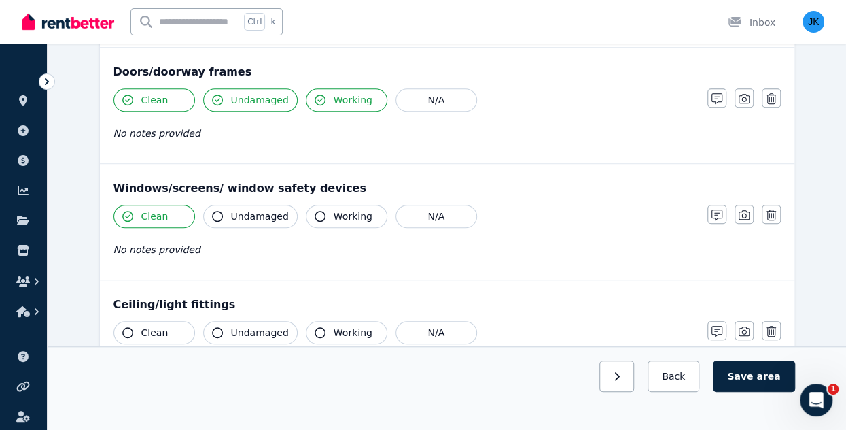
click at [249, 213] on span "Undamaged" at bounding box center [260, 216] width 58 height 14
click at [334, 215] on span "Working" at bounding box center [353, 216] width 39 height 14
click at [163, 330] on span "Clean" at bounding box center [154, 333] width 27 height 14
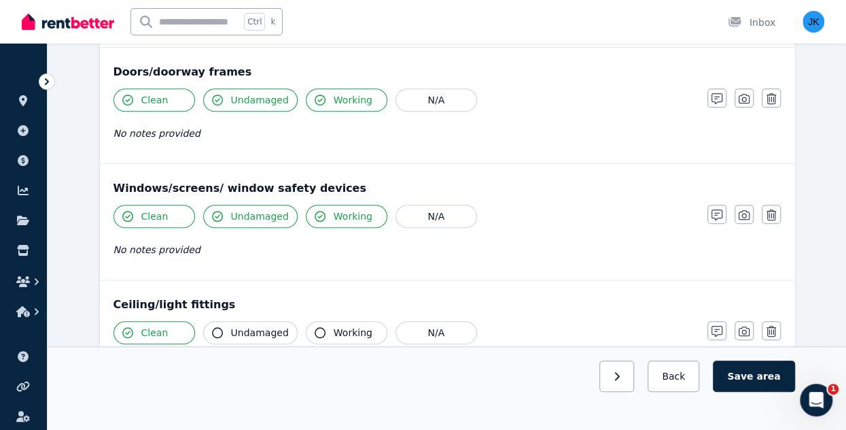
click at [272, 326] on span "Undamaged" at bounding box center [260, 333] width 58 height 14
click at [351, 328] on span "Working" at bounding box center [353, 333] width 39 height 14
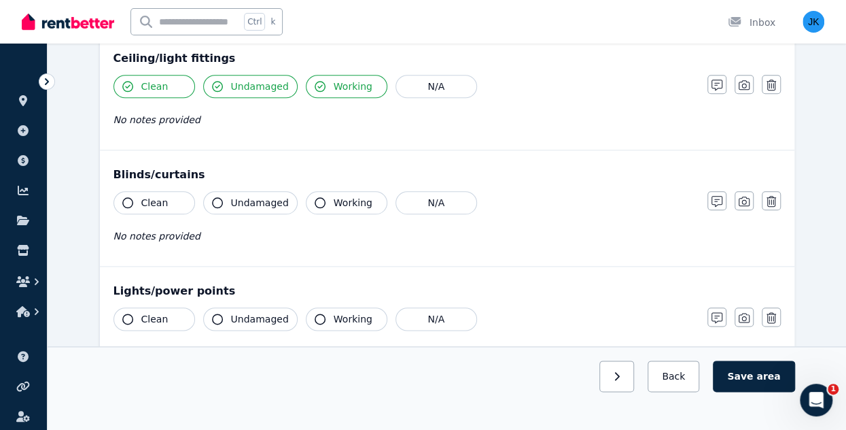
scroll to position [648, 0]
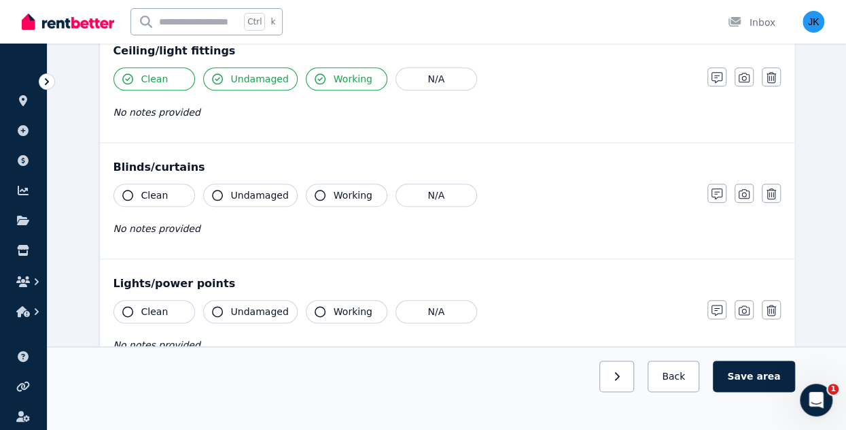
click at [146, 198] on button "Clean" at bounding box center [155, 195] width 82 height 23
click at [260, 196] on span "Undamaged" at bounding box center [260, 195] width 58 height 14
click at [340, 194] on span "Working" at bounding box center [353, 195] width 39 height 14
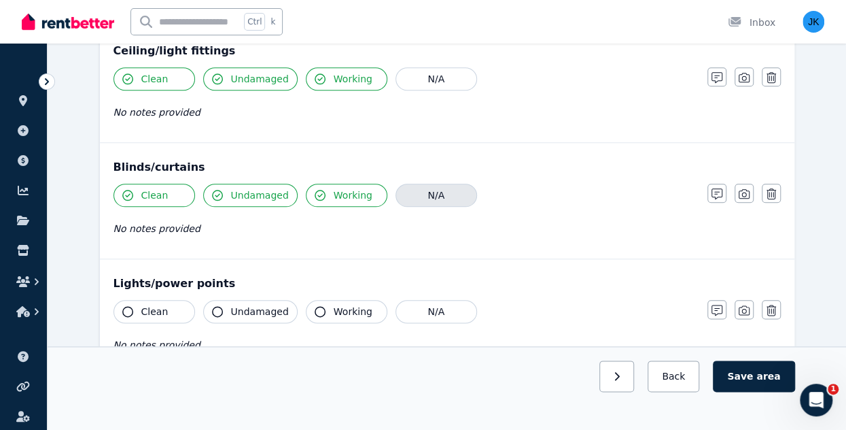
click at [419, 194] on button "N/A" at bounding box center [437, 195] width 82 height 23
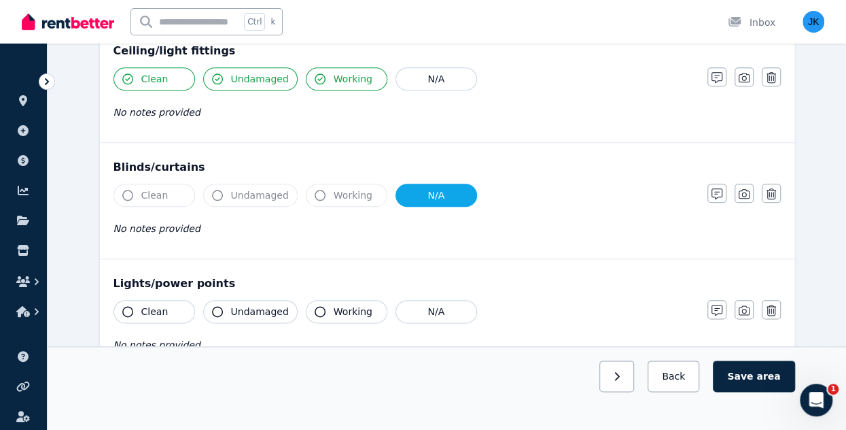
click at [155, 300] on button "Clean" at bounding box center [155, 311] width 82 height 23
click at [238, 305] on span "Undamaged" at bounding box center [260, 312] width 58 height 14
click at [346, 309] on span "Working" at bounding box center [353, 312] width 39 height 14
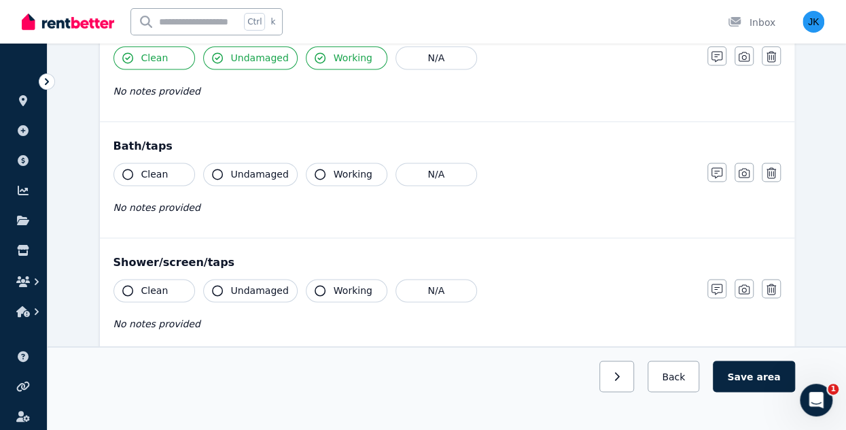
scroll to position [899, 0]
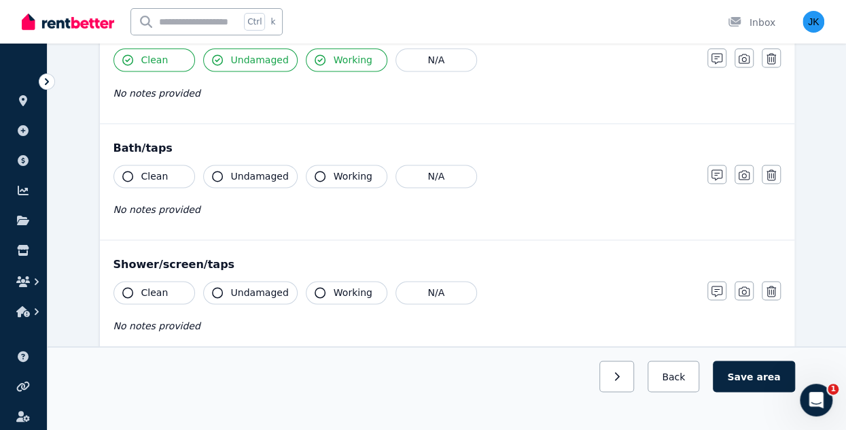
click at [160, 169] on span "Clean" at bounding box center [154, 176] width 27 height 14
click at [235, 169] on span "Undamaged" at bounding box center [260, 176] width 58 height 14
click at [334, 175] on span "Working" at bounding box center [353, 176] width 39 height 14
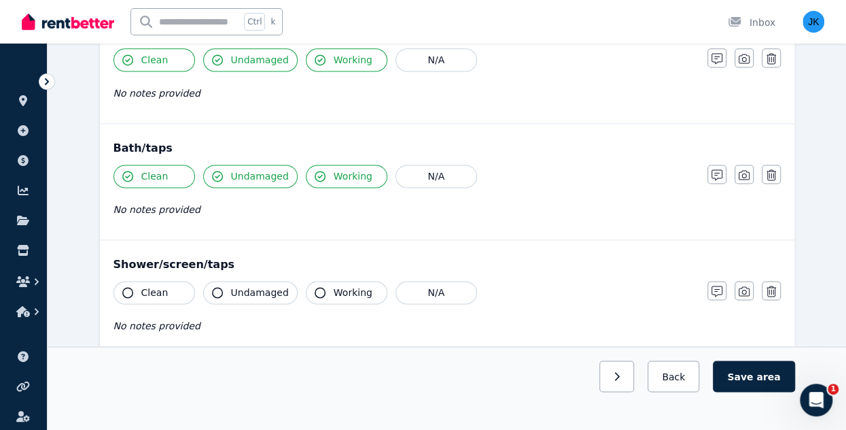
click at [160, 289] on span "Clean" at bounding box center [154, 292] width 27 height 14
click at [260, 285] on span "Undamaged" at bounding box center [260, 292] width 58 height 14
click at [350, 285] on span "Working" at bounding box center [353, 292] width 39 height 14
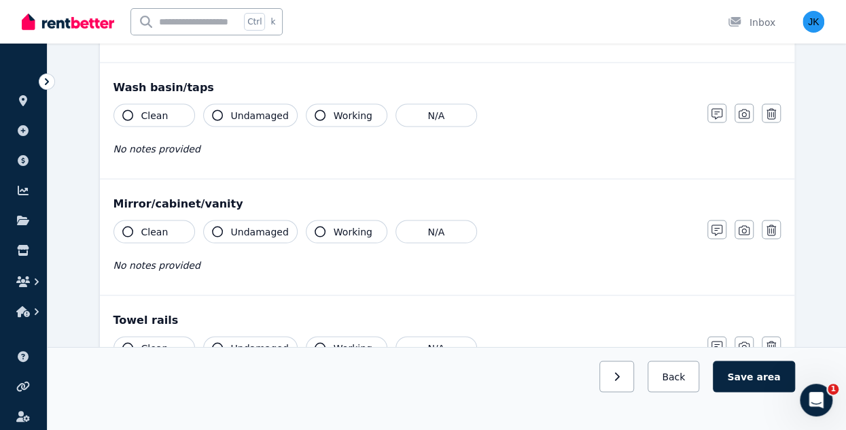
scroll to position [1198, 0]
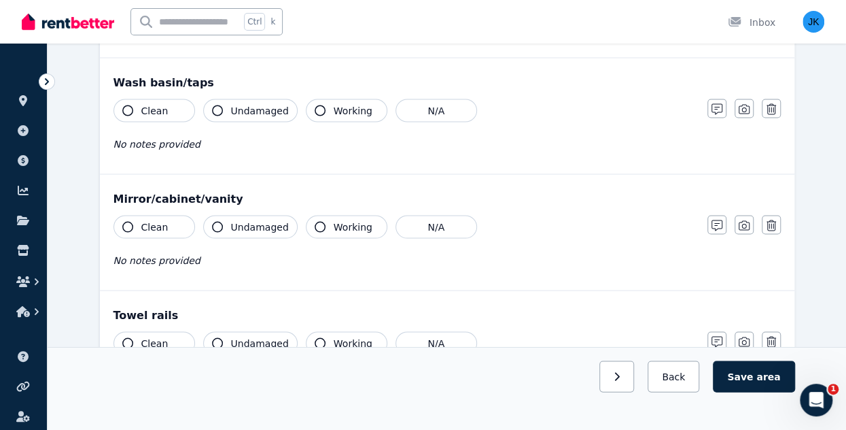
click at [156, 103] on span "Clean" at bounding box center [154, 110] width 27 height 14
click at [243, 99] on button "Undamaged" at bounding box center [250, 110] width 94 height 23
click at [338, 103] on span "Working" at bounding box center [353, 110] width 39 height 14
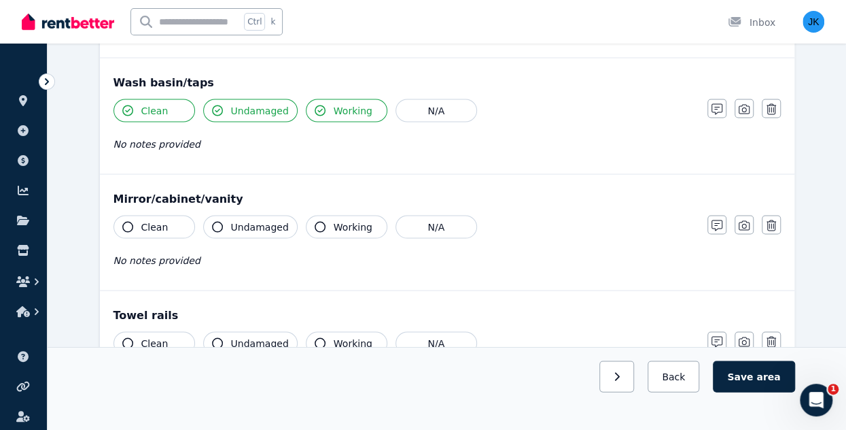
click at [160, 220] on span "Clean" at bounding box center [154, 227] width 27 height 14
click at [237, 221] on span "Undamaged" at bounding box center [260, 227] width 58 height 14
click at [342, 220] on span "Working" at bounding box center [353, 227] width 39 height 14
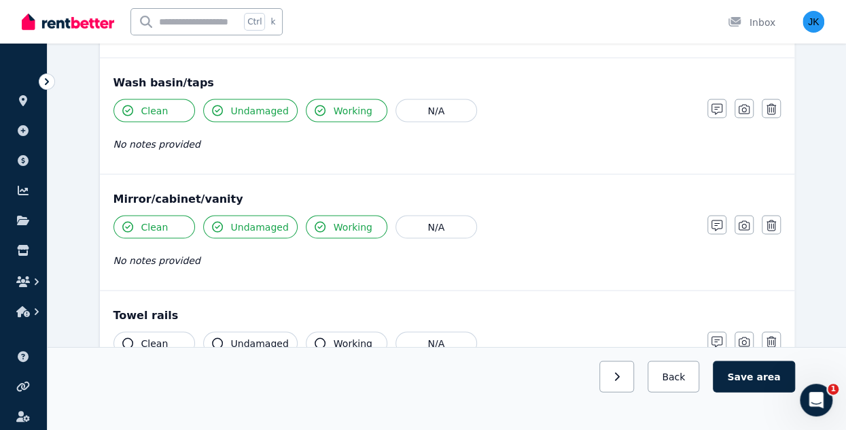
click at [158, 339] on span "Clean" at bounding box center [154, 343] width 27 height 14
click at [266, 336] on span "Undamaged" at bounding box center [260, 343] width 58 height 14
click at [364, 331] on button "Working" at bounding box center [347, 342] width 82 height 23
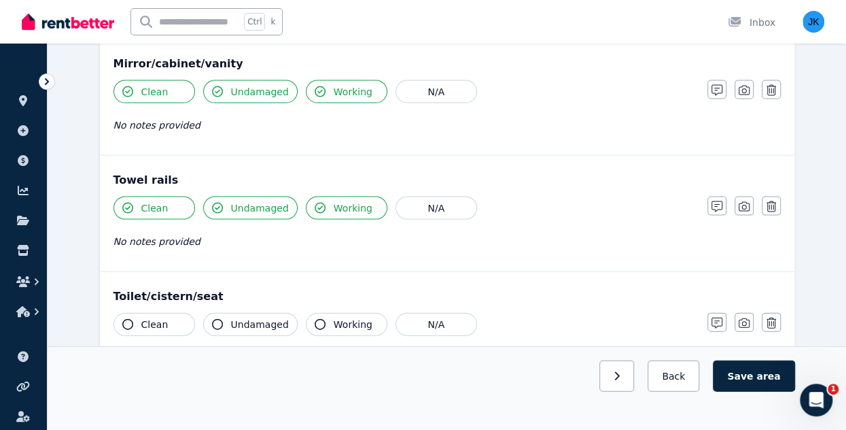
scroll to position [1352, 0]
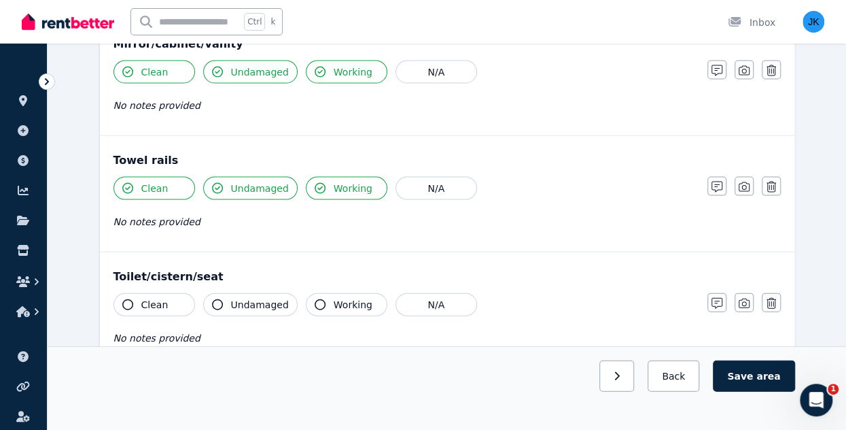
click at [228, 215] on div "No notes provided" at bounding box center [404, 221] width 580 height 16
click at [129, 216] on span "No notes provided" at bounding box center [157, 221] width 87 height 11
click at [174, 216] on span "No notes provided" at bounding box center [157, 221] width 87 height 11
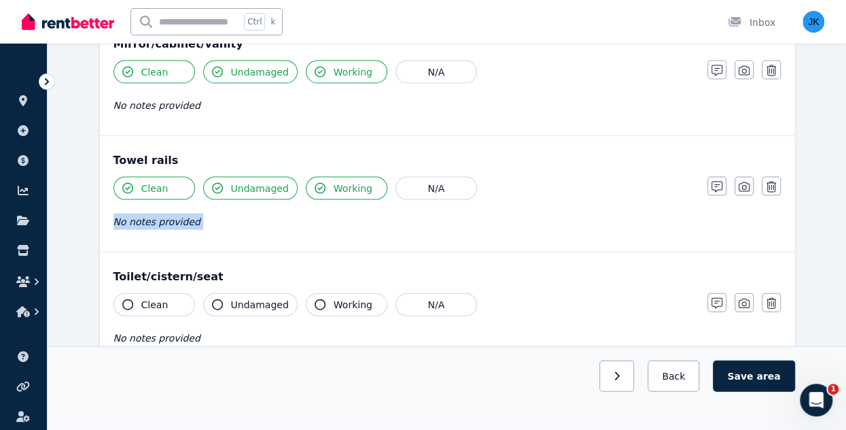
click at [174, 216] on span "No notes provided" at bounding box center [157, 221] width 87 height 11
click at [234, 218] on div "No notes provided" at bounding box center [404, 221] width 580 height 16
click at [714, 181] on icon "button" at bounding box center [717, 186] width 11 height 11
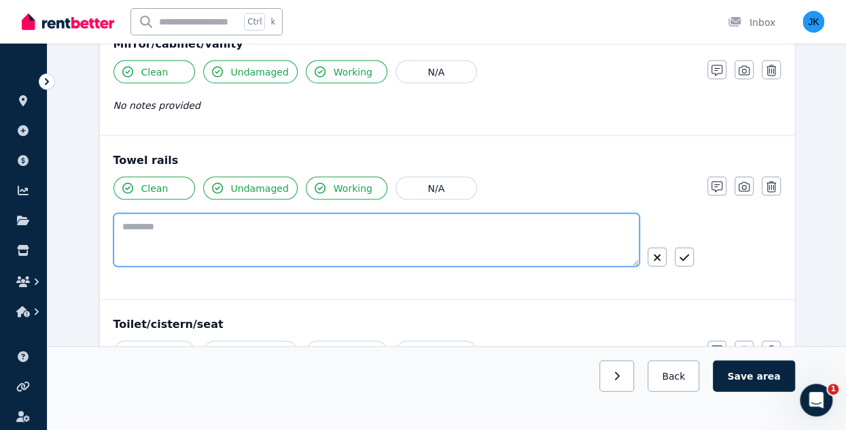
click at [266, 224] on textarea at bounding box center [377, 239] width 526 height 53
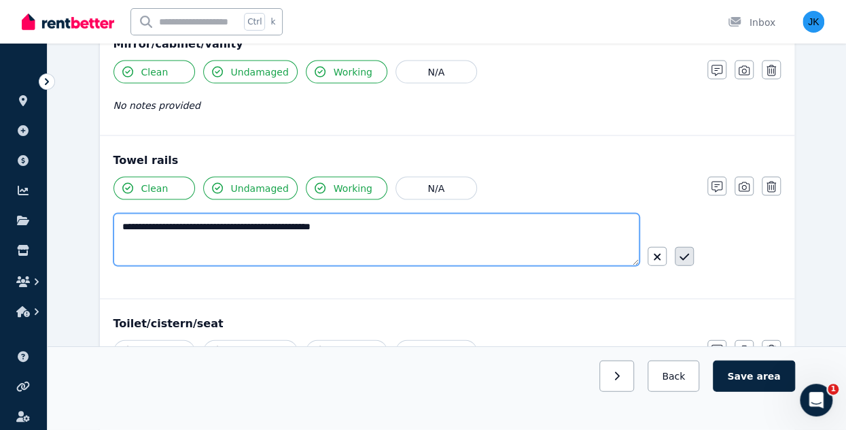
type textarea "**********"
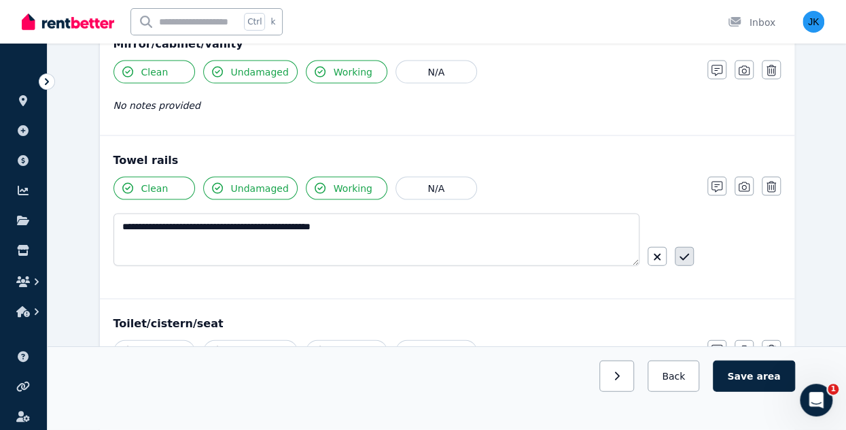
click at [690, 248] on button "button" at bounding box center [684, 256] width 19 height 19
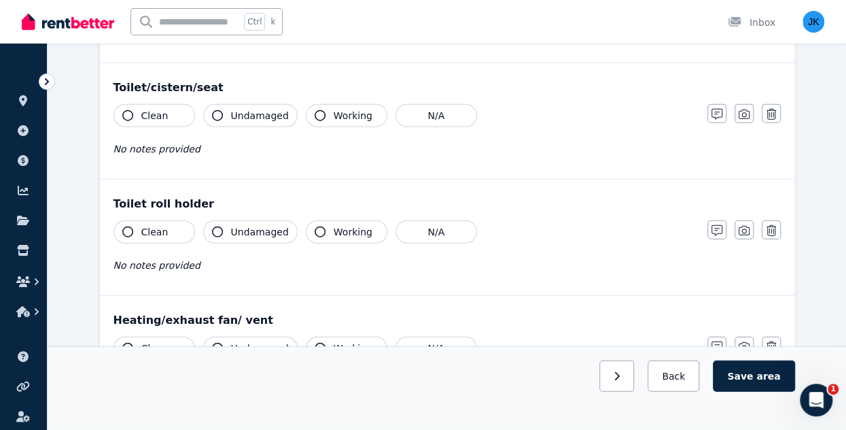
scroll to position [1569, 0]
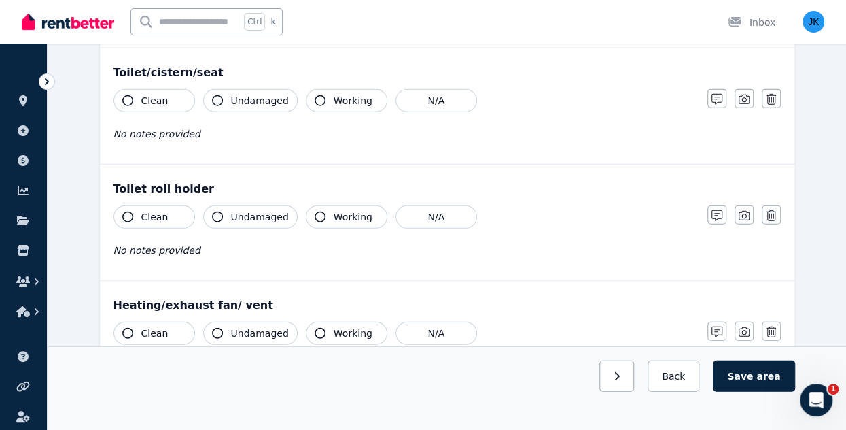
click at [163, 96] on span "Clean" at bounding box center [154, 101] width 27 height 14
click at [266, 97] on span "Undamaged" at bounding box center [260, 101] width 58 height 14
click at [184, 205] on button "Clean" at bounding box center [155, 216] width 82 height 23
click at [281, 210] on span "Undamaged" at bounding box center [260, 217] width 58 height 14
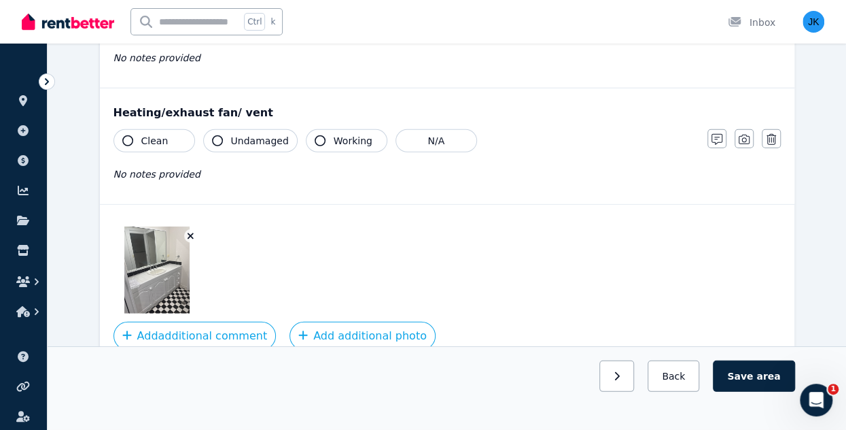
scroll to position [1760, 0]
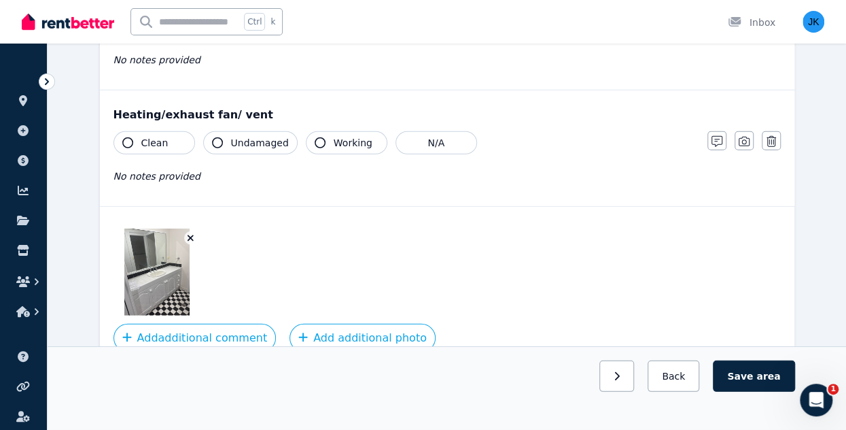
click at [162, 139] on button "Clean" at bounding box center [155, 142] width 82 height 23
click at [229, 131] on button "Undamaged" at bounding box center [250, 142] width 94 height 23
click at [327, 143] on div "Clean Undamaged Working N/A No notes provided" at bounding box center [404, 164] width 580 height 67
click at [324, 132] on button "Working" at bounding box center [347, 142] width 82 height 23
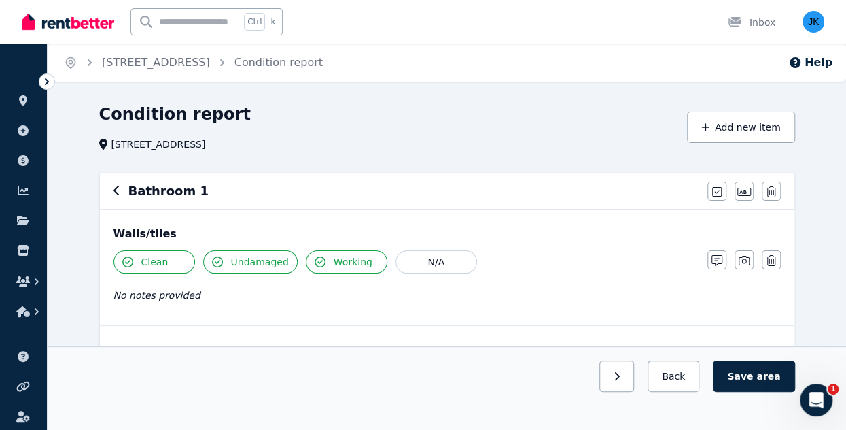
scroll to position [14, 0]
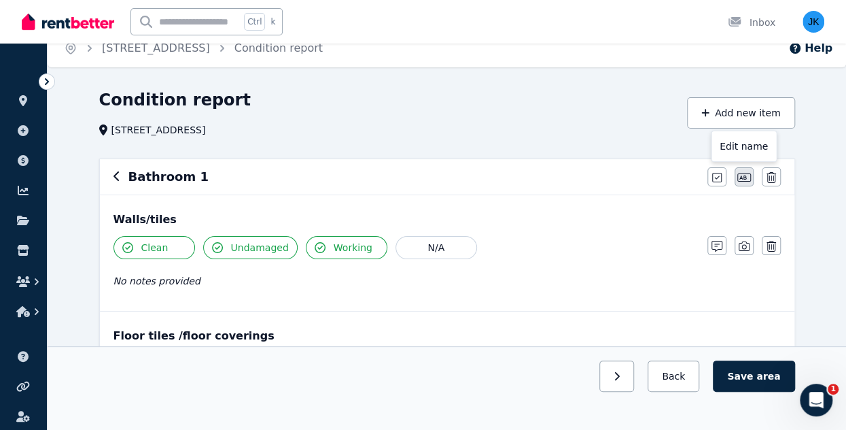
click at [746, 176] on icon "button" at bounding box center [744, 177] width 14 height 11
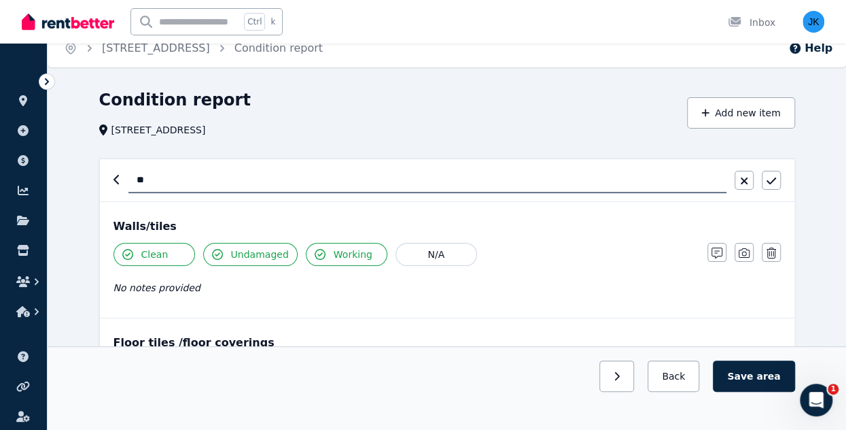
type input "*"
click at [156, 179] on input "**********" at bounding box center [427, 180] width 598 height 26
type input "**********"
click at [462, 210] on div "Walls/tiles Clean Undamaged Working N/A No notes provided Notes Photo Delete" at bounding box center [447, 260] width 695 height 116
click at [765, 373] on span "area" at bounding box center [769, 376] width 24 height 14
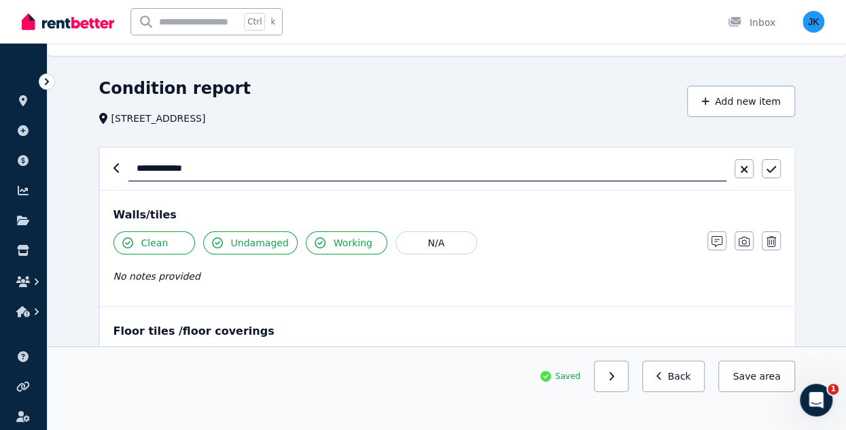
scroll to position [20, 0]
